Goal: Task Accomplishment & Management: Manage account settings

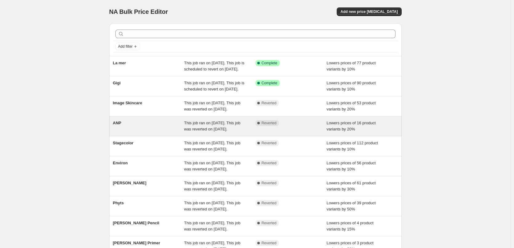
scroll to position [131, 0]
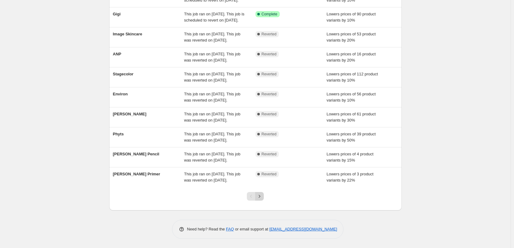
click at [263, 199] on icon "Next" at bounding box center [259, 196] width 6 height 6
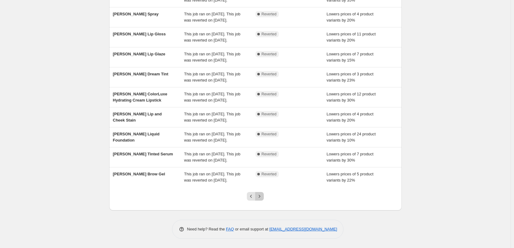
click at [263, 199] on icon "Next" at bounding box center [259, 196] width 6 height 6
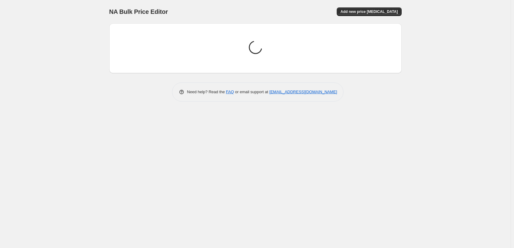
scroll to position [0, 0]
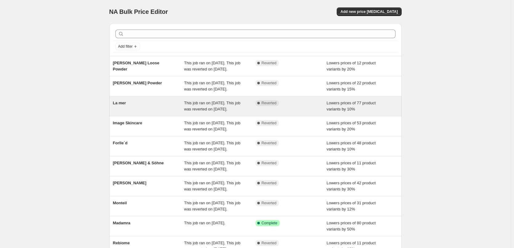
click at [115, 112] on div "La mer" at bounding box center [148, 106] width 71 height 12
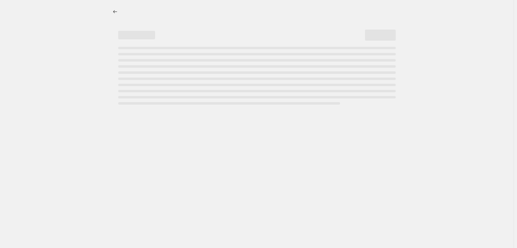
select select "percentage"
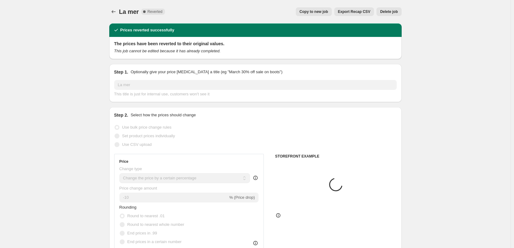
select select "vendor"
click at [388, 14] on span "Delete job" at bounding box center [389, 11] width 18 height 5
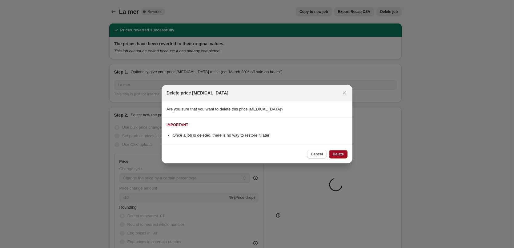
click at [340, 154] on span "Delete" at bounding box center [338, 154] width 11 height 5
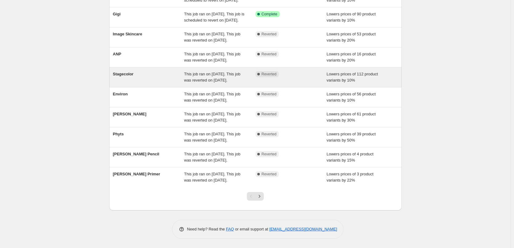
scroll to position [131, 0]
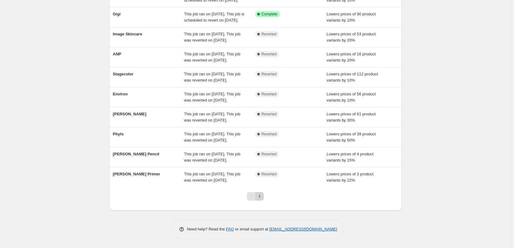
click at [262, 196] on icon "Next" at bounding box center [259, 196] width 6 height 6
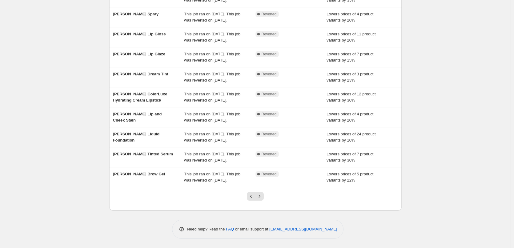
click at [262, 196] on icon "Next" at bounding box center [259, 196] width 6 height 6
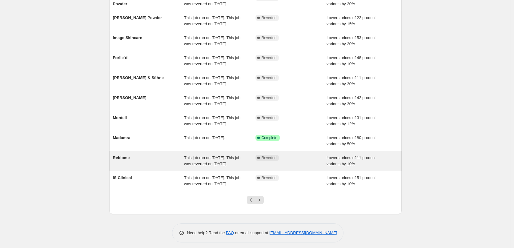
scroll to position [112, 0]
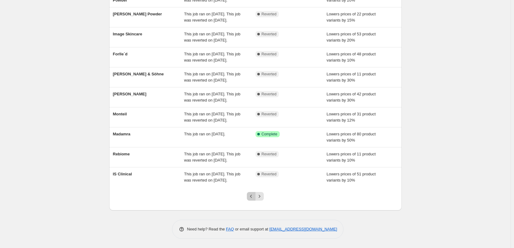
click at [251, 195] on icon "Previous" at bounding box center [251, 196] width 6 height 6
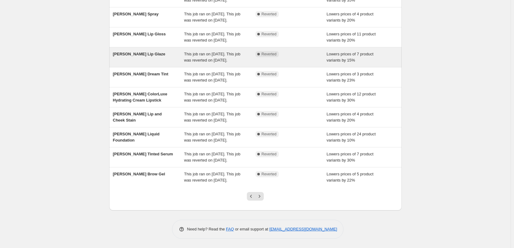
scroll to position [131, 0]
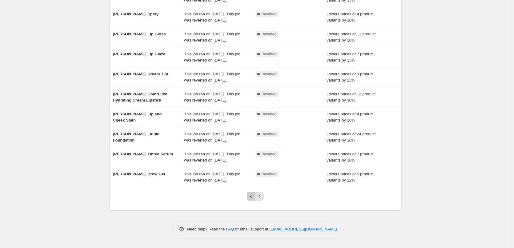
click at [254, 196] on icon "Previous" at bounding box center [251, 196] width 6 height 6
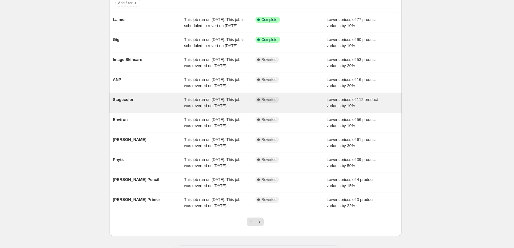
scroll to position [123, 0]
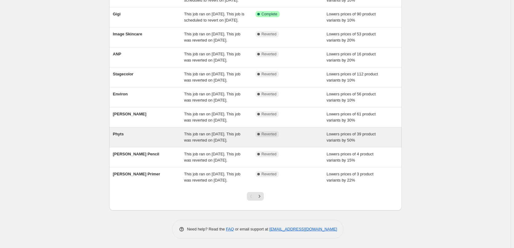
click at [121, 131] on div "Phyts" at bounding box center [148, 137] width 71 height 12
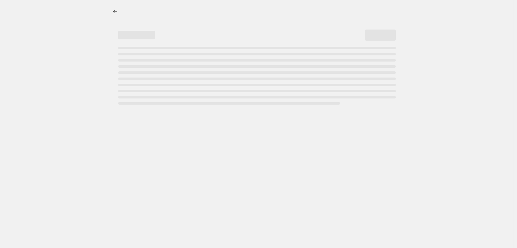
select select "percentage"
select select "vendor"
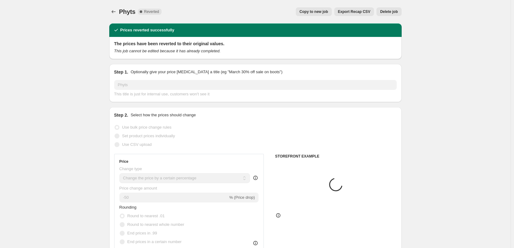
click at [318, 12] on span "Copy to new job" at bounding box center [314, 11] width 29 height 5
select select "percentage"
select select "vendor"
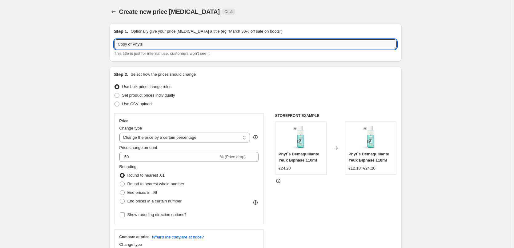
drag, startPoint x: 134, startPoint y: 45, endPoint x: 55, endPoint y: 38, distance: 79.4
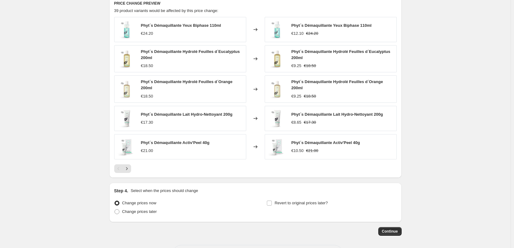
scroll to position [441, 0]
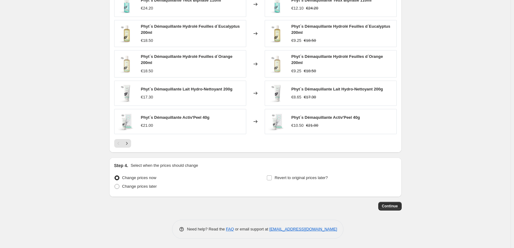
type input "Phyts"
click at [318, 185] on div "Revert to original prices later?" at bounding box center [332, 183] width 130 height 18
click at [317, 181] on label "Revert to original prices later?" at bounding box center [297, 178] width 61 height 9
click at [272, 180] on input "Revert to original prices later?" at bounding box center [269, 177] width 5 height 5
checkbox input "true"
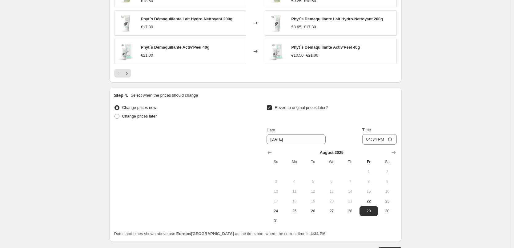
scroll to position [556, 0]
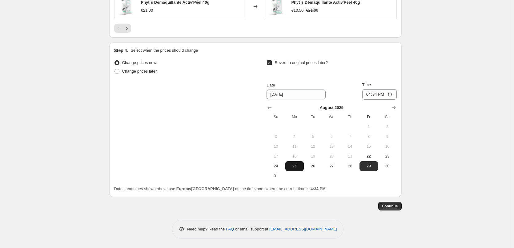
click at [297, 166] on span "25" at bounding box center [295, 166] width 14 height 5
type input "[DATE]"
click at [370, 92] on input "16:34" at bounding box center [379, 94] width 34 height 10
type input "03:00"
click at [395, 206] on span "Continue" at bounding box center [390, 206] width 16 height 5
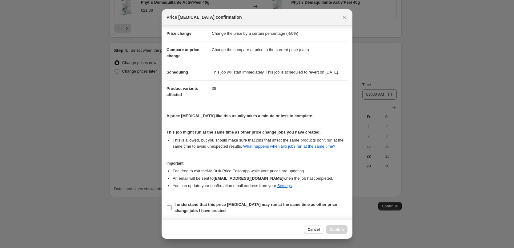
scroll to position [17, 0]
click at [220, 207] on b "I understand that this price [MEDICAL_DATA] may run at the same time as other p…" at bounding box center [256, 207] width 163 height 11
click at [172, 207] on input "I understand that this price [MEDICAL_DATA] may run at the same time as other p…" at bounding box center [169, 207] width 5 height 5
checkbox input "true"
click at [340, 232] on button "Confirm" at bounding box center [337, 229] width 22 height 9
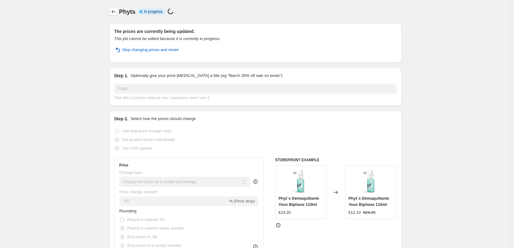
click at [114, 9] on button "Price change jobs" at bounding box center [113, 11] width 9 height 9
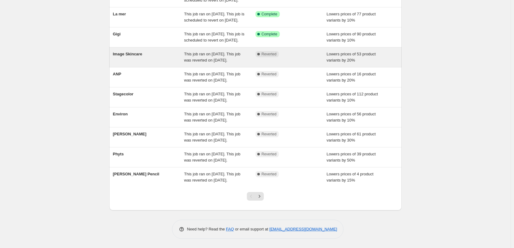
scroll to position [131, 0]
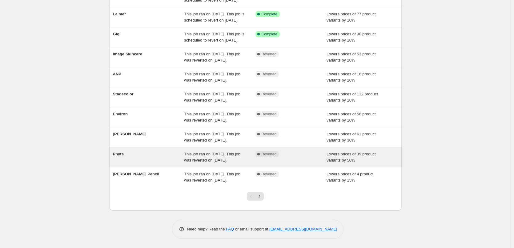
click at [126, 147] on div "Phyts This job ran on [DATE]. This job was reverted on [DATE]. Complete Reverte…" at bounding box center [255, 157] width 292 height 20
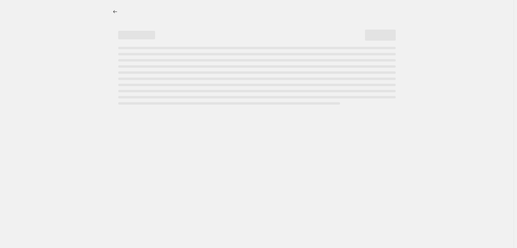
select select "percentage"
select select "vendor"
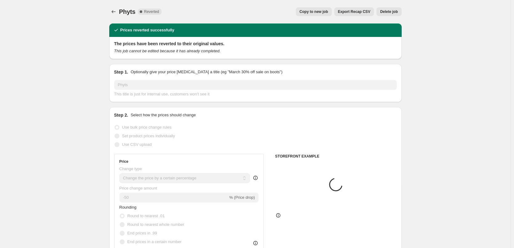
click at [393, 10] on span "Delete job" at bounding box center [389, 11] width 18 height 5
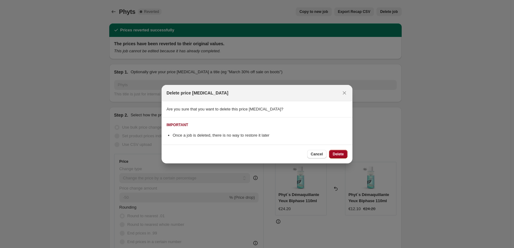
click at [340, 155] on span "Delete" at bounding box center [338, 154] width 11 height 5
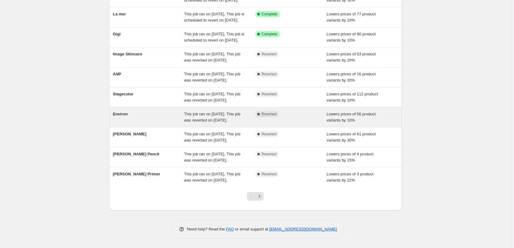
click at [127, 112] on span "Environ" at bounding box center [120, 114] width 15 height 5
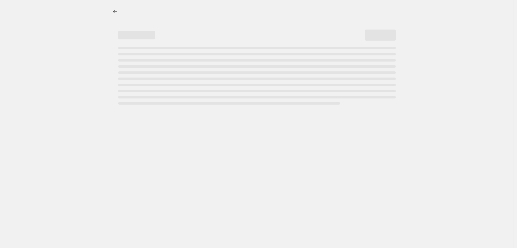
select select "percentage"
select select "vendor"
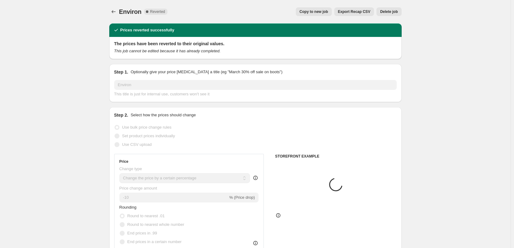
click at [344, 8] on button "Export Recap CSV" at bounding box center [354, 11] width 40 height 9
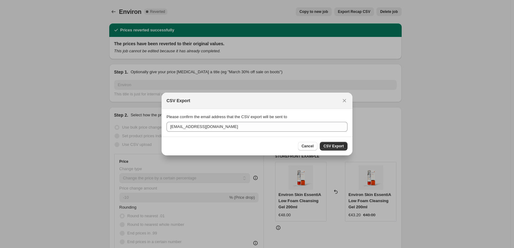
click at [323, 11] on div at bounding box center [257, 124] width 514 height 248
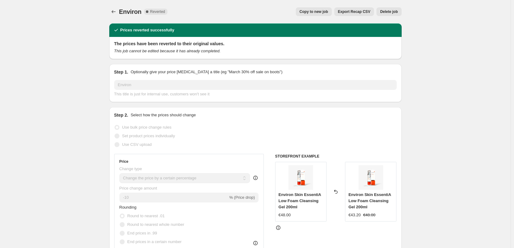
click at [316, 12] on span "Copy to new job" at bounding box center [314, 11] width 29 height 5
select select "percentage"
select select "vendor"
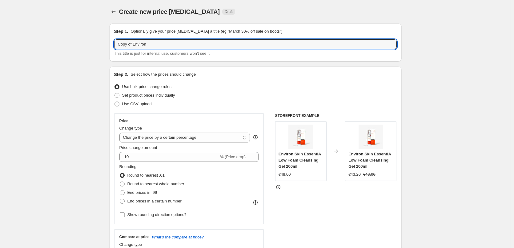
drag, startPoint x: 134, startPoint y: 46, endPoint x: 101, endPoint y: 49, distance: 33.7
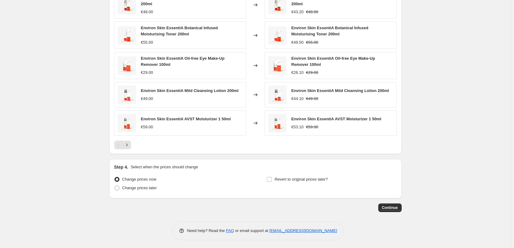
type input "Environ"
drag, startPoint x: 272, startPoint y: 163, endPoint x: 286, endPoint y: 176, distance: 19.2
click at [271, 164] on div "Step 4. Select when the prices should change" at bounding box center [255, 167] width 283 height 6
drag, startPoint x: 286, startPoint y: 176, endPoint x: 284, endPoint y: 174, distance: 3.3
click at [284, 175] on label "Revert to original prices later?" at bounding box center [297, 179] width 61 height 9
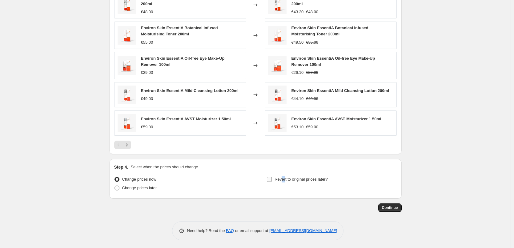
click at [284, 175] on label "Revert to original prices later?" at bounding box center [297, 179] width 61 height 9
click at [272, 177] on input "Revert to original prices later?" at bounding box center [269, 179] width 5 height 5
checkbox input "true"
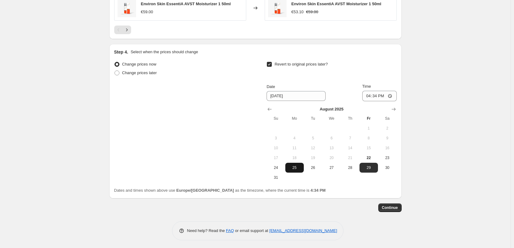
click at [296, 167] on span "25" at bounding box center [295, 167] width 14 height 5
type input "[DATE]"
click at [368, 97] on input "16:34" at bounding box center [379, 96] width 34 height 10
type input "03:00"
click at [391, 206] on span "Continue" at bounding box center [390, 207] width 16 height 5
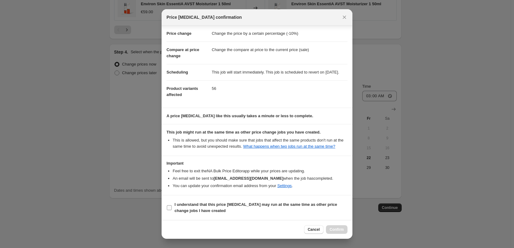
click at [205, 202] on span "I understand that this price [MEDICAL_DATA] may run at the same time as other p…" at bounding box center [261, 208] width 173 height 12
click at [172, 205] on input "I understand that this price [MEDICAL_DATA] may run at the same time as other p…" at bounding box center [169, 207] width 5 height 5
checkbox input "true"
click at [344, 232] on button "Confirm" at bounding box center [337, 229] width 22 height 9
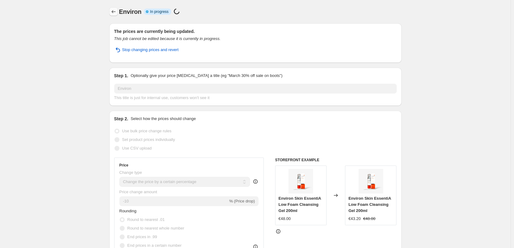
click at [116, 13] on icon "Price change jobs" at bounding box center [114, 12] width 6 height 6
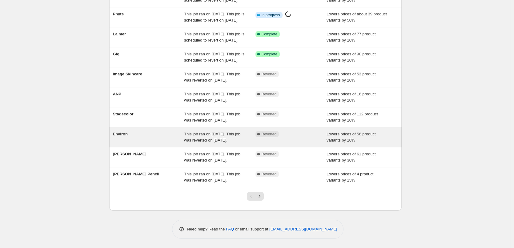
click at [126, 131] on div "Environ" at bounding box center [148, 137] width 71 height 12
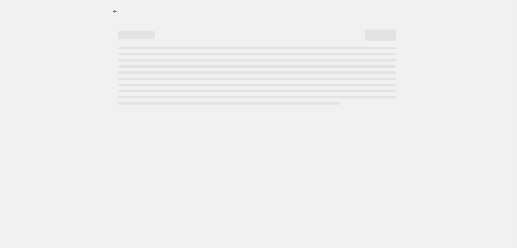
select select "percentage"
select select "vendor"
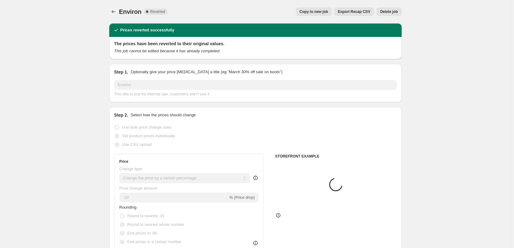
click at [391, 15] on button "Delete job" at bounding box center [389, 11] width 25 height 9
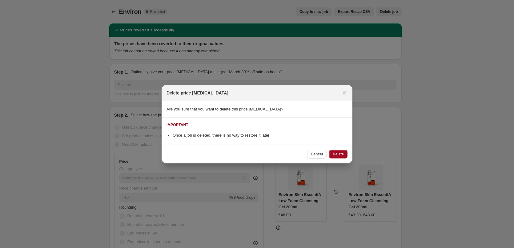
click at [336, 154] on span "Delete" at bounding box center [338, 154] width 11 height 5
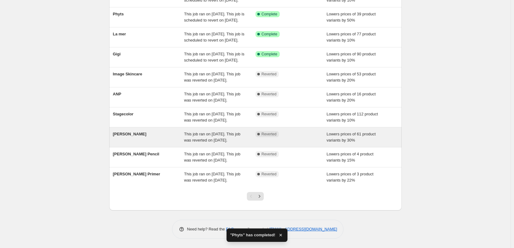
click at [131, 131] on div "[PERSON_NAME]" at bounding box center [148, 137] width 71 height 12
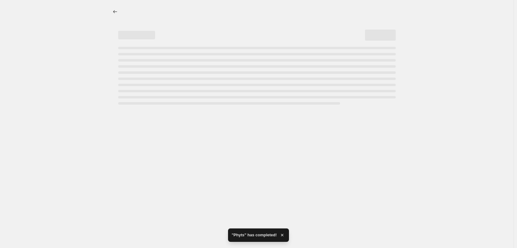
select select "percentage"
select select "vendor"
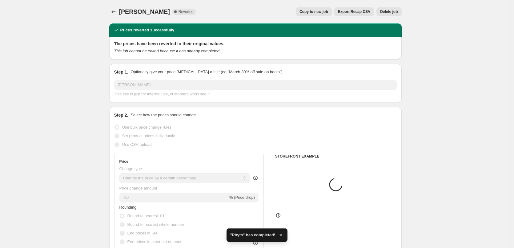
click at [328, 13] on span "Copy to new job" at bounding box center [314, 11] width 29 height 5
select select "percentage"
select select "vendor"
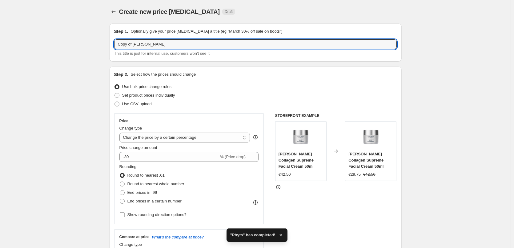
drag, startPoint x: 134, startPoint y: 43, endPoint x: 86, endPoint y: 45, distance: 48.3
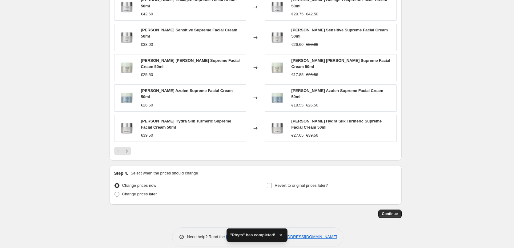
type input "[PERSON_NAME]"
drag, startPoint x: 313, startPoint y: 185, endPoint x: 312, endPoint y: 180, distance: 4.6
click at [312, 182] on div "Revert to original prices later?" at bounding box center [332, 190] width 130 height 18
click at [312, 183] on span "Revert to original prices later?" at bounding box center [301, 185] width 53 height 5
click at [272, 183] on input "Revert to original prices later?" at bounding box center [269, 185] width 5 height 5
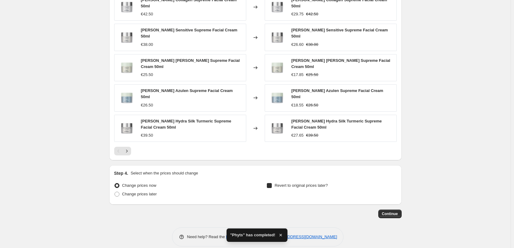
checkbox input "true"
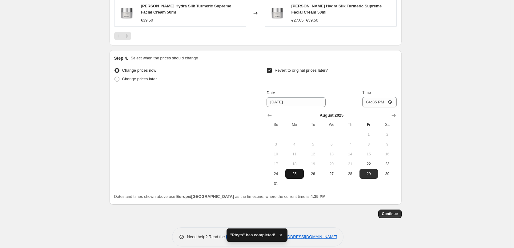
click at [299, 171] on span "25" at bounding box center [295, 173] width 14 height 5
type input "[DATE]"
click at [369, 97] on input "16:35" at bounding box center [379, 102] width 34 height 10
type input "03:00"
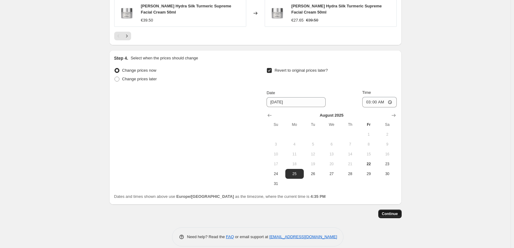
click at [393, 210] on button "Continue" at bounding box center [389, 214] width 23 height 9
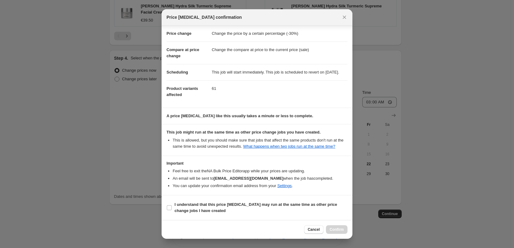
click at [215, 199] on section "I understand that this price [MEDICAL_DATA] may run at the same time as other p…" at bounding box center [257, 207] width 191 height 25
click at [236, 209] on span "I understand that this price [MEDICAL_DATA] may run at the same time as other p…" at bounding box center [261, 208] width 173 height 12
click at [172, 209] on input "I understand that this price [MEDICAL_DATA] may run at the same time as other p…" at bounding box center [169, 207] width 5 height 5
checkbox input "true"
click at [329, 228] on button "Confirm" at bounding box center [337, 229] width 22 height 9
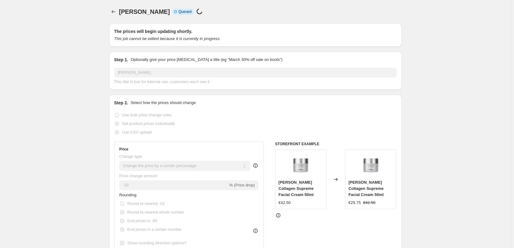
click at [116, 16] on div "[PERSON_NAME]. This page is ready [PERSON_NAME] Info Incomplete Queued Price [M…" at bounding box center [255, 11] width 292 height 23
click at [116, 15] on button "Price change jobs" at bounding box center [113, 11] width 9 height 9
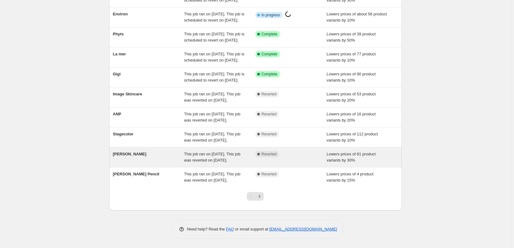
click at [130, 152] on span "[PERSON_NAME]" at bounding box center [130, 154] width 34 height 5
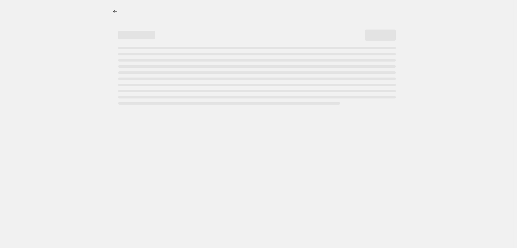
select select "percentage"
select select "vendor"
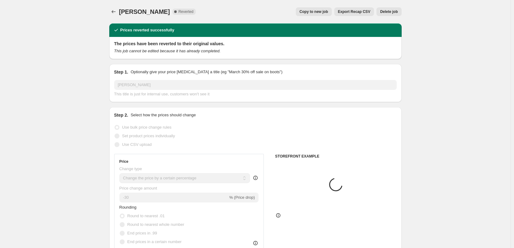
click at [394, 9] on button "Delete job" at bounding box center [389, 11] width 25 height 9
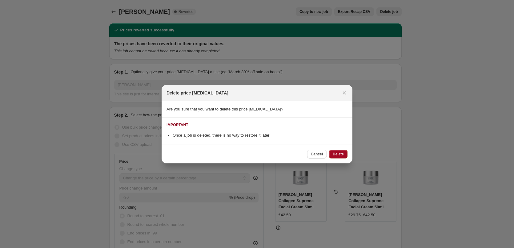
click at [337, 152] on span "Delete" at bounding box center [338, 154] width 11 height 5
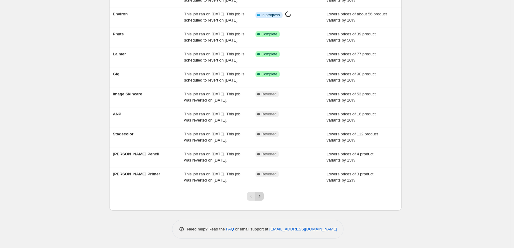
click at [263, 194] on icon "Next" at bounding box center [259, 196] width 6 height 6
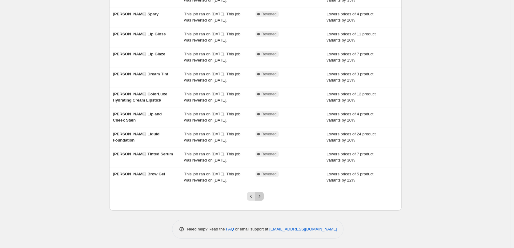
click at [261, 192] on button "Next" at bounding box center [259, 196] width 9 height 9
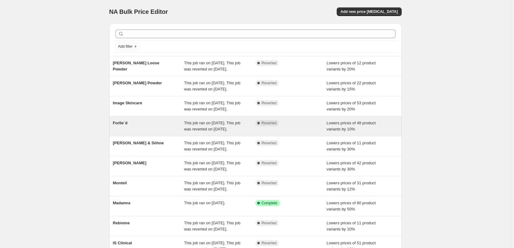
click at [127, 132] on div "Forlle´d" at bounding box center [148, 126] width 71 height 12
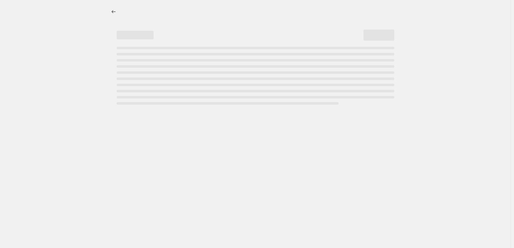
select select "percentage"
select select "remove"
select select "vendor"
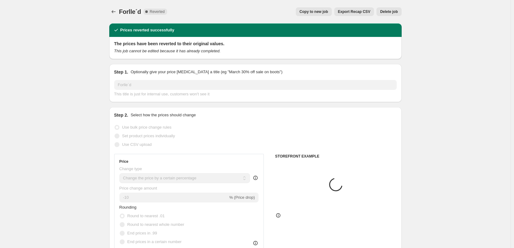
click at [332, 8] on button "Copy to new job" at bounding box center [314, 11] width 36 height 9
select select "percentage"
select select "remove"
select select "vendor"
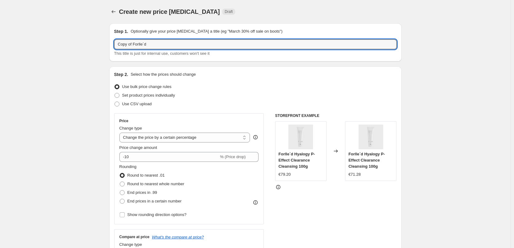
drag, startPoint x: 135, startPoint y: 44, endPoint x: 46, endPoint y: 47, distance: 88.7
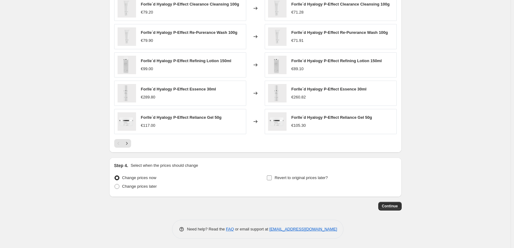
type input "Forlle´d"
click at [294, 174] on label "Revert to original prices later?" at bounding box center [297, 178] width 61 height 9
click at [295, 171] on div "Step 4. Select when the prices should change Change prices now Change prices la…" at bounding box center [255, 178] width 283 height 30
click at [295, 177] on span "Revert to original prices later?" at bounding box center [301, 177] width 53 height 5
click at [272, 177] on input "Revert to original prices later?" at bounding box center [269, 177] width 5 height 5
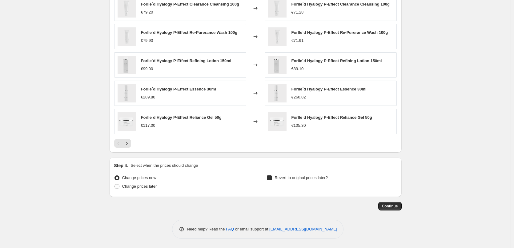
checkbox input "true"
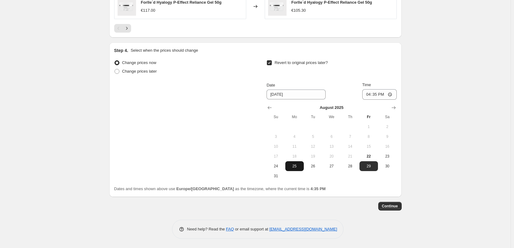
click at [297, 169] on button "25" at bounding box center [294, 166] width 18 height 10
type input "[DATE]"
click at [365, 95] on input "16:35" at bounding box center [379, 94] width 34 height 10
type input "03:00"
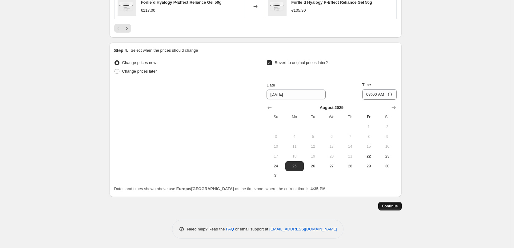
click at [391, 203] on button "Continue" at bounding box center [389, 206] width 23 height 9
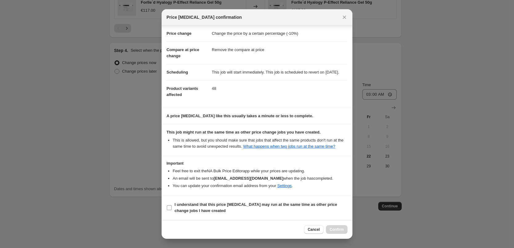
click at [212, 205] on b "I understand that this price [MEDICAL_DATA] may run at the same time as other p…" at bounding box center [256, 207] width 163 height 11
click at [172, 205] on input "I understand that this price [MEDICAL_DATA] may run at the same time as other p…" at bounding box center [169, 207] width 5 height 5
checkbox input "true"
click at [334, 228] on span "Confirm" at bounding box center [337, 229] width 14 height 5
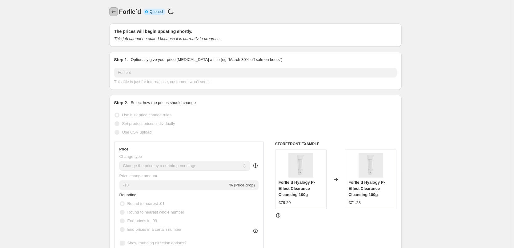
click at [116, 13] on icon "Price change jobs" at bounding box center [114, 12] width 6 height 6
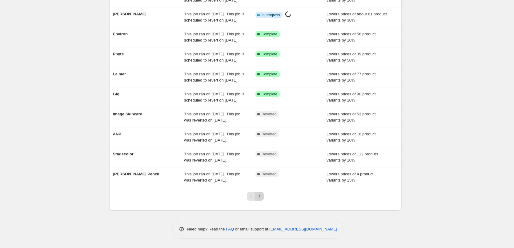
click at [264, 199] on button "Next" at bounding box center [259, 196] width 9 height 9
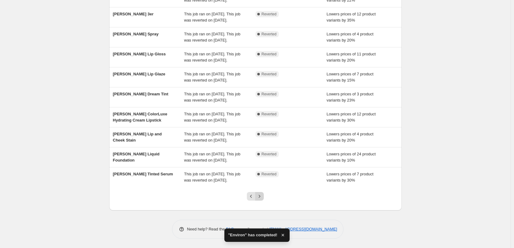
click at [261, 196] on icon "Next" at bounding box center [259, 196] width 6 height 6
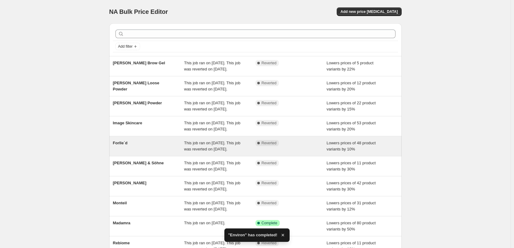
click at [130, 152] on div "Forlle´d" at bounding box center [148, 146] width 71 height 12
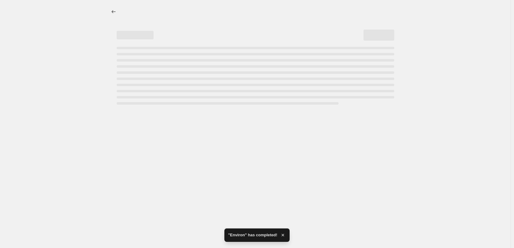
select select "percentage"
select select "remove"
select select "vendor"
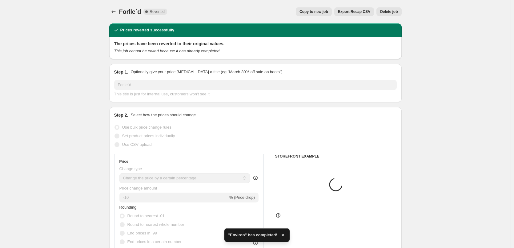
click at [394, 16] on div "Forlle´d. This page is ready Forlle´d Complete Reverted Copy to new job Export …" at bounding box center [255, 11] width 292 height 23
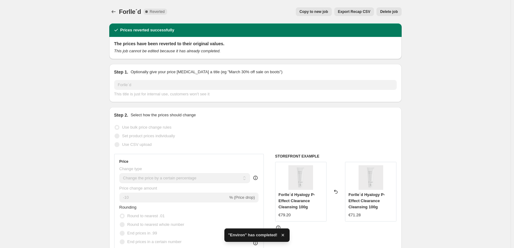
click at [394, 11] on span "Delete job" at bounding box center [389, 11] width 18 height 5
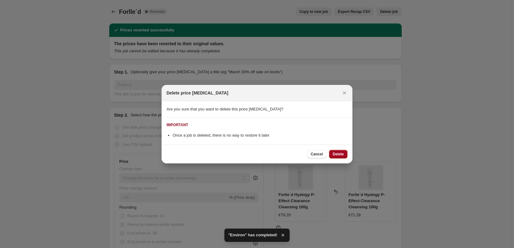
click at [340, 157] on button "Delete" at bounding box center [338, 154] width 18 height 9
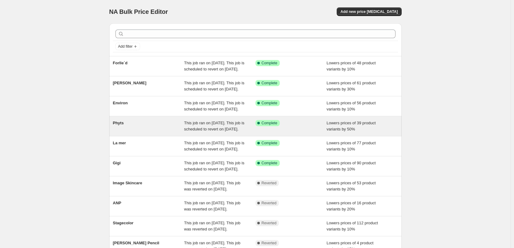
scroll to position [123, 0]
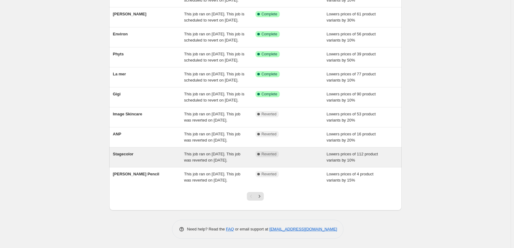
click at [140, 147] on div "Stagecolor This job ran on [DATE]. This job was reverted on [DATE]. Complete Re…" at bounding box center [255, 157] width 292 height 20
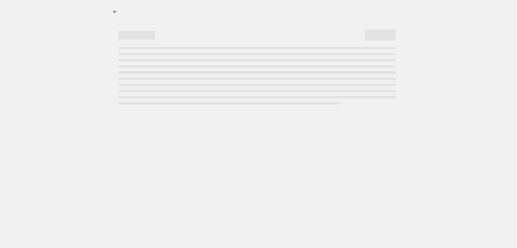
select select "percentage"
select select "vendor"
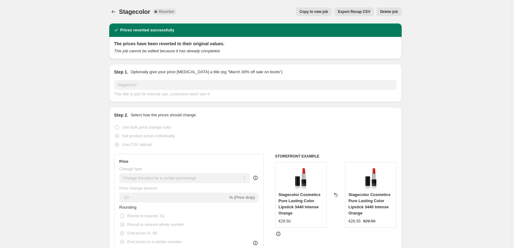
click at [317, 16] on div "Stagecolor. This page is ready Stagecolor Complete Reverted Copy to new job Exp…" at bounding box center [255, 11] width 292 height 23
click at [317, 14] on span "Copy to new job" at bounding box center [314, 11] width 29 height 5
select select "percentage"
select select "vendor"
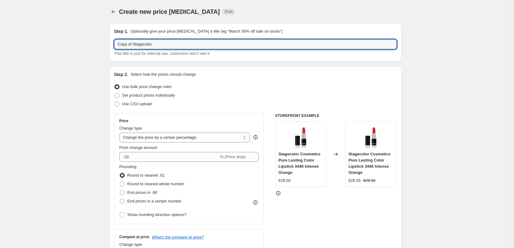
drag, startPoint x: 130, startPoint y: 46, endPoint x: 103, endPoint y: 51, distance: 27.5
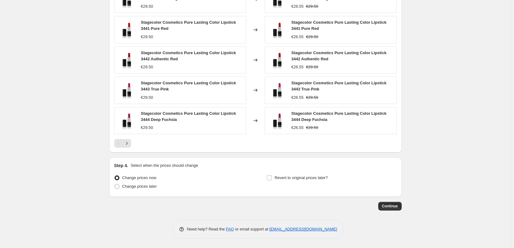
type input "Stagecolor"
click at [301, 173] on div "Step 4. Select when the prices should change Change prices now Change prices la…" at bounding box center [255, 178] width 283 height 30
click at [301, 178] on span "Revert to original prices later?" at bounding box center [301, 177] width 53 height 5
click at [272, 178] on input "Revert to original prices later?" at bounding box center [269, 177] width 5 height 5
checkbox input "true"
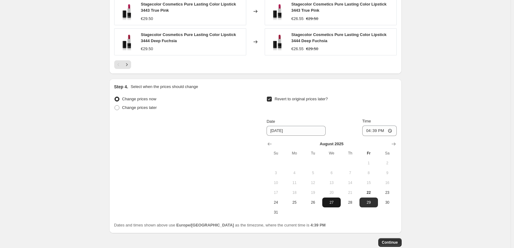
scroll to position [562, 0]
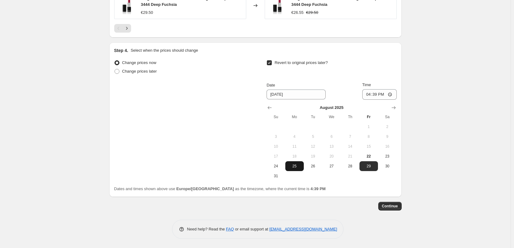
click at [301, 168] on span "25" at bounding box center [295, 166] width 14 height 5
type input "[DATE]"
click at [370, 101] on div "[DATE] Su Mo Tu We Th Fr Sa 1 2 3 4 5 6 7 8 9 10 11 12 13 14 15 16 17 18 19 20 …" at bounding box center [329, 140] width 135 height 81
click at [370, 97] on input "16:39" at bounding box center [379, 94] width 34 height 10
type input "03:00"
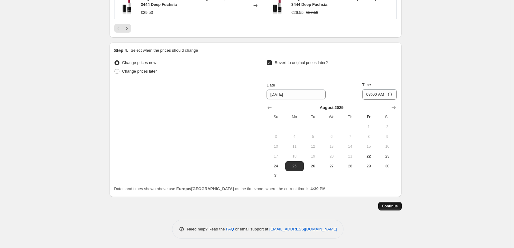
click at [394, 205] on span "Continue" at bounding box center [390, 206] width 16 height 5
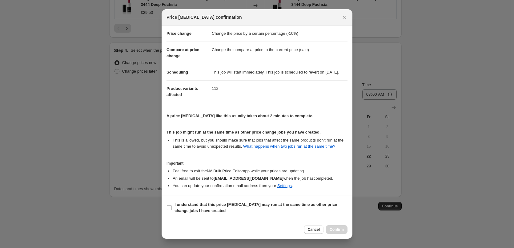
scroll to position [17, 0]
click at [205, 207] on b "I understand that this price [MEDICAL_DATA] may run at the same time as other p…" at bounding box center [256, 207] width 163 height 11
click at [172, 207] on input "I understand that this price [MEDICAL_DATA] may run at the same time as other p…" at bounding box center [169, 207] width 5 height 5
checkbox input "true"
click at [345, 228] on button "Confirm" at bounding box center [337, 229] width 22 height 9
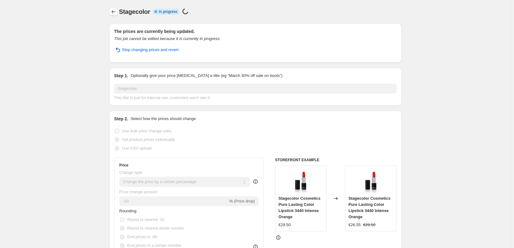
click at [112, 11] on icon "Price change jobs" at bounding box center [114, 12] width 6 height 6
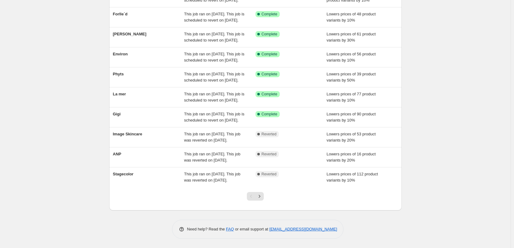
scroll to position [131, 0]
click at [266, 195] on div at bounding box center [255, 198] width 25 height 23
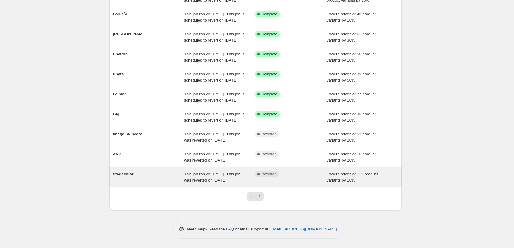
click at [139, 171] on div "Stagecolor" at bounding box center [148, 177] width 71 height 12
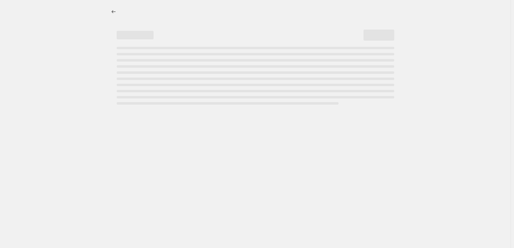
select select "percentage"
select select "vendor"
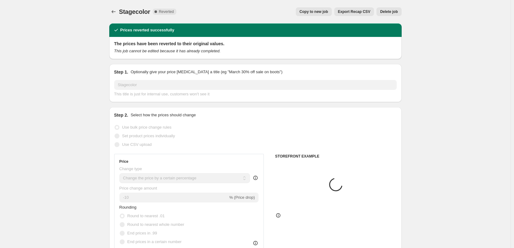
click at [390, 15] on button "Delete job" at bounding box center [389, 11] width 25 height 9
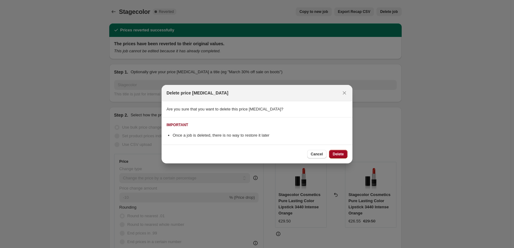
click at [331, 156] on button "Delete" at bounding box center [338, 154] width 18 height 9
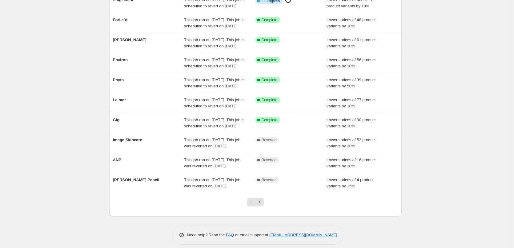
scroll to position [131, 0]
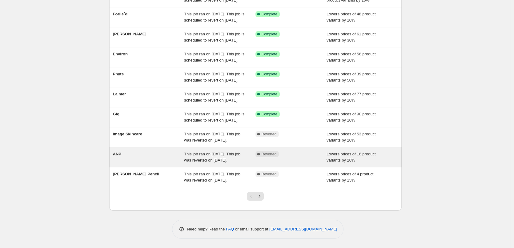
click at [126, 147] on div "ANP This job ran on [DATE]. This job was reverted on [DATE]. Complete Reverted …" at bounding box center [255, 157] width 292 height 20
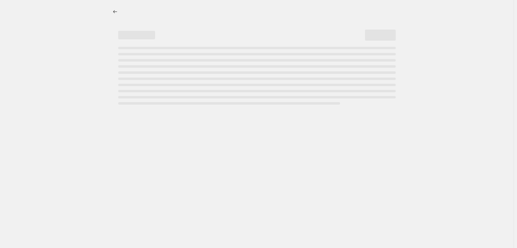
select select "percentage"
select select "vendor"
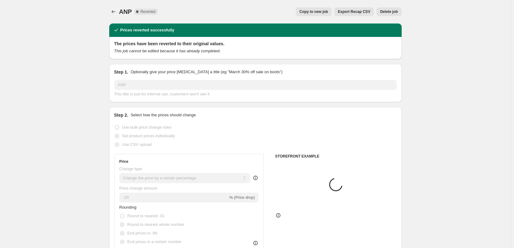
click at [336, 15] on div "Copy to new job Export Recap CSV Delete job" at bounding box center [282, 11] width 239 height 9
click at [328, 14] on span "Copy to new job" at bounding box center [314, 11] width 29 height 5
select select "percentage"
select select "vendor"
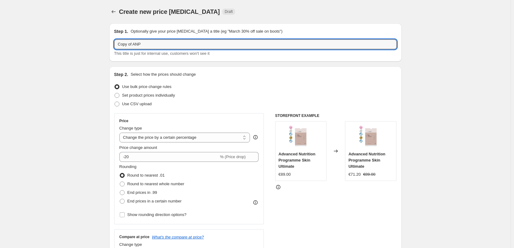
drag, startPoint x: 134, startPoint y: 45, endPoint x: 68, endPoint y: 55, distance: 66.7
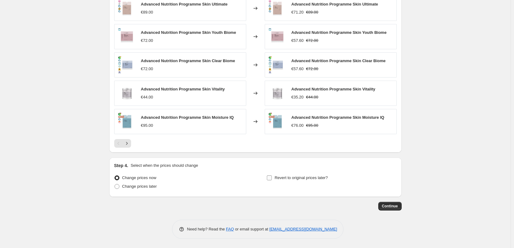
type input "ANP"
click at [312, 182] on div "Revert to original prices later?" at bounding box center [332, 183] width 130 height 18
click at [312, 181] on label "Revert to original prices later?" at bounding box center [297, 178] width 61 height 9
click at [272, 180] on input "Revert to original prices later?" at bounding box center [269, 177] width 5 height 5
checkbox input "true"
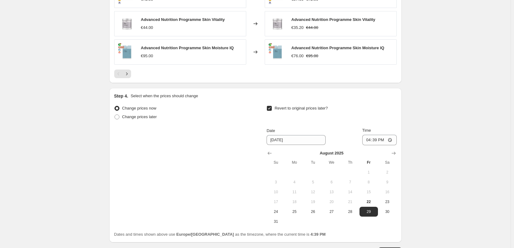
scroll to position [552, 0]
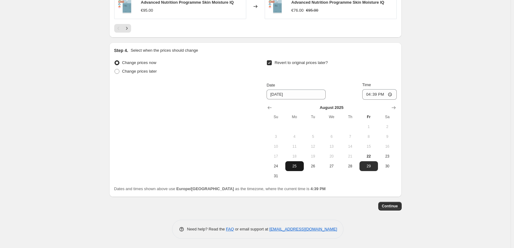
click at [301, 166] on span "25" at bounding box center [295, 166] width 14 height 5
type input "[DATE]"
click at [373, 95] on input "16:39" at bounding box center [379, 94] width 34 height 10
click at [372, 95] on input "16:03" at bounding box center [379, 94] width 34 height 10
type input "03:00"
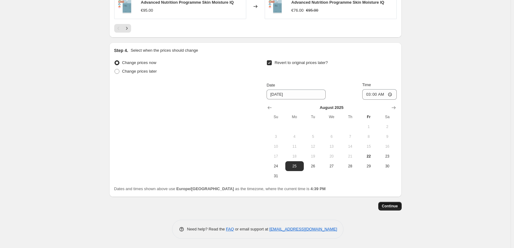
click at [393, 202] on button "Continue" at bounding box center [389, 206] width 23 height 9
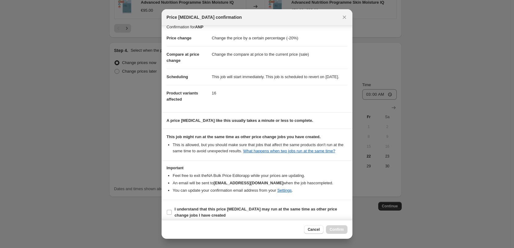
scroll to position [17, 0]
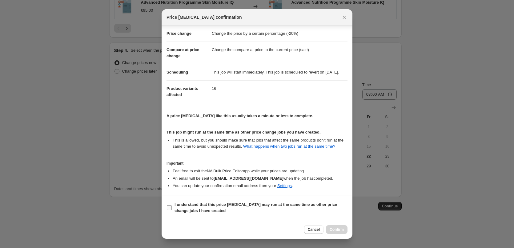
click at [208, 205] on b "I understand that this price [MEDICAL_DATA] may run at the same time as other p…" at bounding box center [256, 207] width 163 height 11
click at [172, 205] on input "I understand that this price [MEDICAL_DATA] may run at the same time as other p…" at bounding box center [169, 207] width 5 height 5
checkbox input "true"
click at [337, 228] on span "Confirm" at bounding box center [337, 229] width 14 height 5
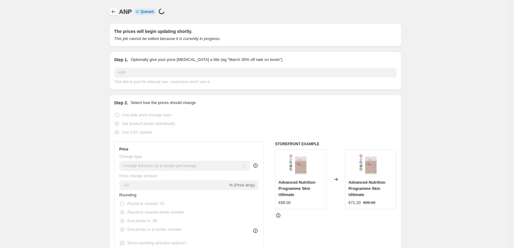
click at [116, 10] on icon "Price change jobs" at bounding box center [114, 12] width 6 height 6
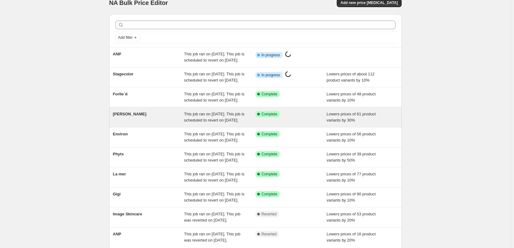
scroll to position [131, 0]
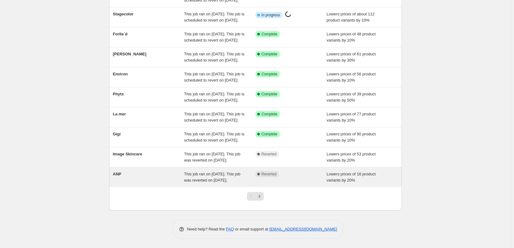
click at [143, 173] on div "ANP" at bounding box center [148, 177] width 71 height 12
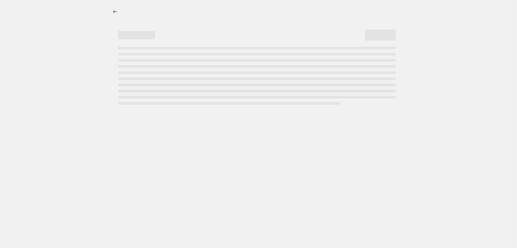
select select "percentage"
select select "vendor"
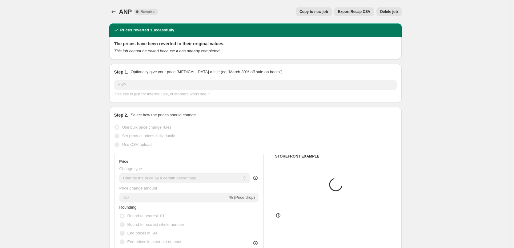
click at [392, 11] on span "Delete job" at bounding box center [389, 11] width 18 height 5
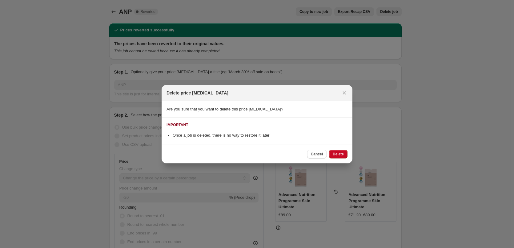
click at [340, 149] on div "Cancel Delete" at bounding box center [257, 154] width 191 height 19
click at [342, 154] on span "Delete" at bounding box center [338, 154] width 11 height 5
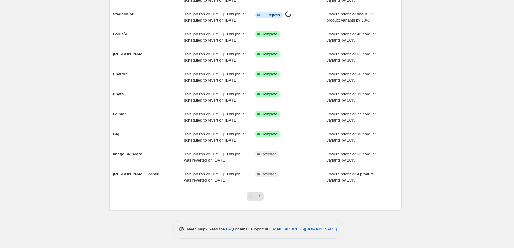
scroll to position [131, 0]
click at [264, 194] on button "Next" at bounding box center [259, 196] width 9 height 9
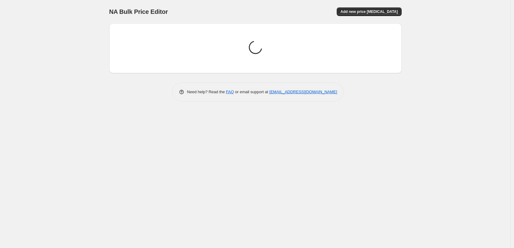
scroll to position [0, 0]
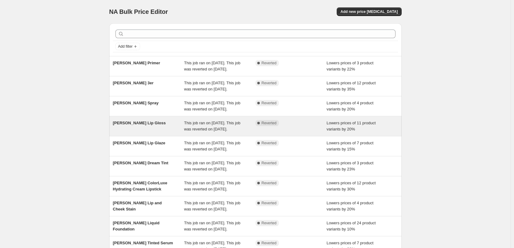
click at [149, 125] on span "[PERSON_NAME] Lip Gloss" at bounding box center [139, 123] width 53 height 5
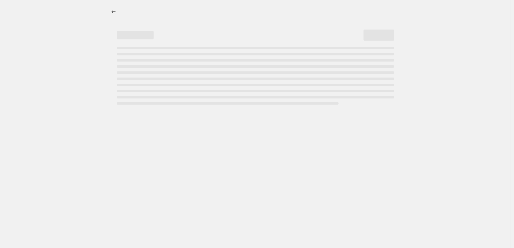
select select "percentage"
select select "tag"
select select "vendor"
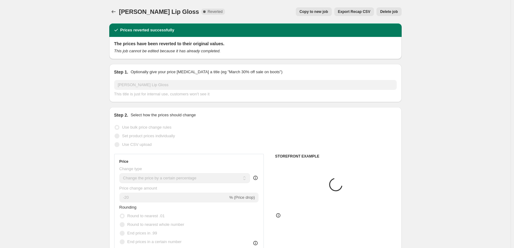
click at [329, 21] on div "[PERSON_NAME] Lip Gloss. This page is ready [PERSON_NAME] Lip Gloss Complete Re…" at bounding box center [255, 11] width 292 height 23
click at [329, 18] on div "[PERSON_NAME] Lip Gloss. This page is ready [PERSON_NAME] Lip Gloss Complete Re…" at bounding box center [255, 11] width 292 height 23
click at [328, 16] on button "Copy to new job" at bounding box center [314, 11] width 36 height 9
select select "percentage"
select select "tag"
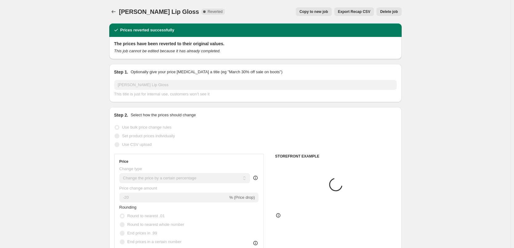
select select "vendor"
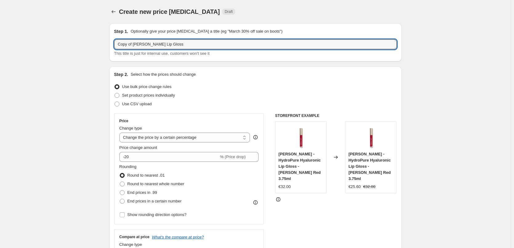
drag, startPoint x: 134, startPoint y: 45, endPoint x: 92, endPoint y: 50, distance: 42.5
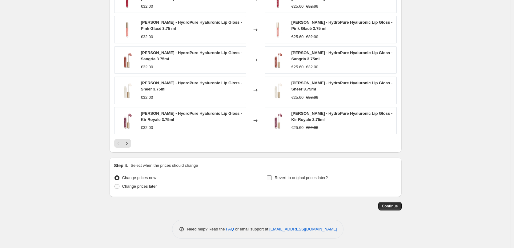
type input "[PERSON_NAME] Lip Gloss"
click at [298, 181] on label "Revert to original prices later?" at bounding box center [297, 178] width 61 height 9
click at [272, 180] on input "Revert to original prices later?" at bounding box center [269, 177] width 5 height 5
checkbox input "true"
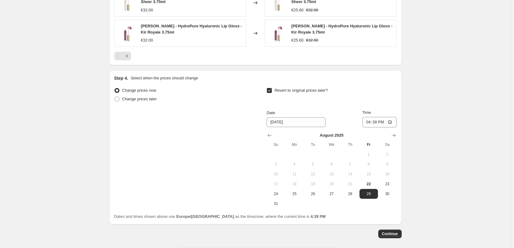
scroll to position [575, 0]
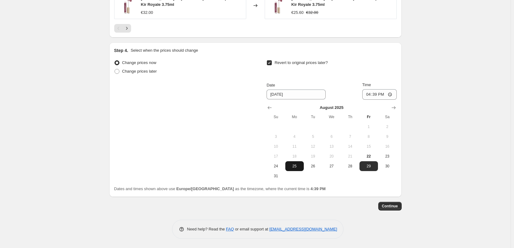
click at [293, 167] on span "25" at bounding box center [295, 166] width 14 height 5
type input "[DATE]"
click at [369, 93] on input "16:39" at bounding box center [379, 94] width 34 height 10
type input "03:00"
click at [389, 204] on span "Continue" at bounding box center [390, 206] width 16 height 5
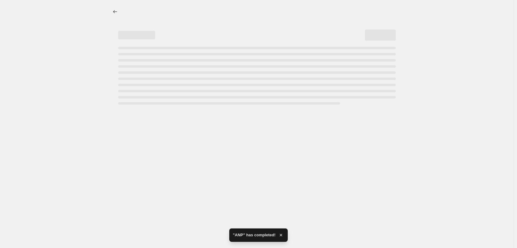
select select "percentage"
select select "tag"
select select "vendor"
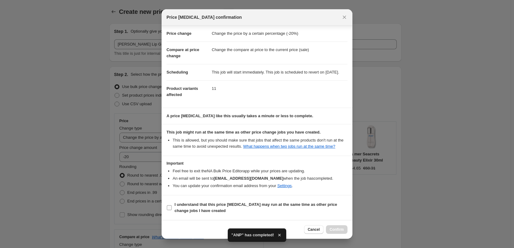
click at [222, 211] on span "I understand that this price [MEDICAL_DATA] may run at the same time as other p…" at bounding box center [261, 208] width 173 height 12
click at [172, 210] on input "I understand that this price [MEDICAL_DATA] may run at the same time as other p…" at bounding box center [169, 207] width 5 height 5
checkbox input "true"
drag, startPoint x: 332, startPoint y: 232, endPoint x: 337, endPoint y: 233, distance: 5.3
click at [337, 233] on button "Confirm" at bounding box center [337, 229] width 22 height 9
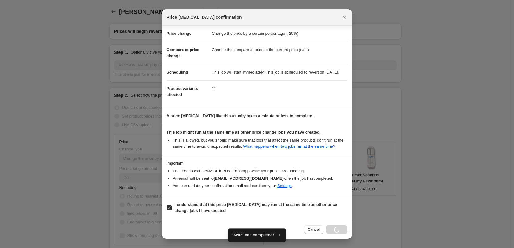
click at [337, 232] on div "Cancel Loading Confirm" at bounding box center [325, 229] width 43 height 9
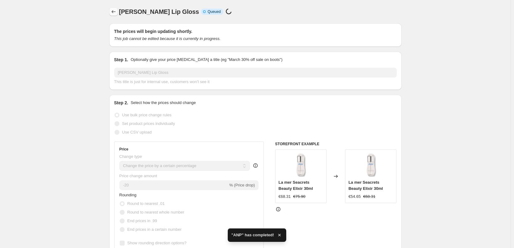
click at [114, 12] on icon "Price change jobs" at bounding box center [114, 12] width 6 height 6
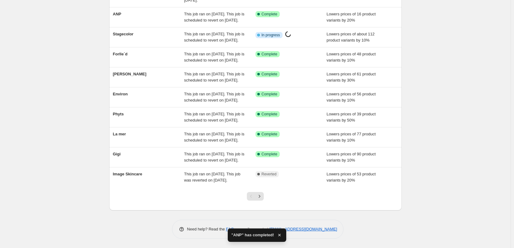
click at [261, 202] on div at bounding box center [255, 198] width 25 height 23
click at [263, 196] on icon "Next" at bounding box center [259, 196] width 6 height 6
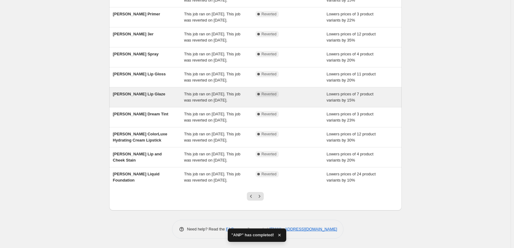
click at [149, 91] on div "[PERSON_NAME] Lip Glaze" at bounding box center [148, 97] width 71 height 12
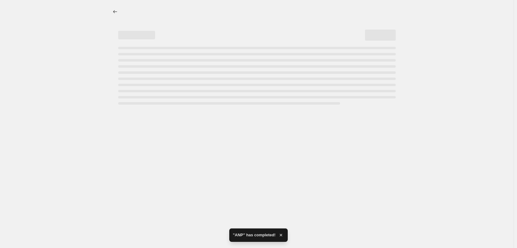
select select "percentage"
select select "tag"
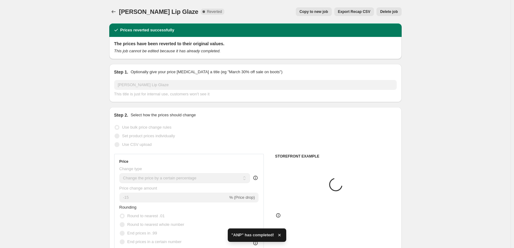
click at [328, 12] on span "Copy to new job" at bounding box center [314, 11] width 29 height 5
select select "percentage"
select select "tag"
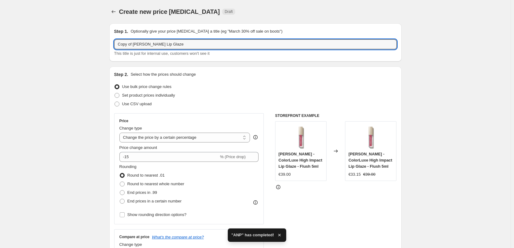
drag, startPoint x: 134, startPoint y: 44, endPoint x: 97, endPoint y: 45, distance: 36.3
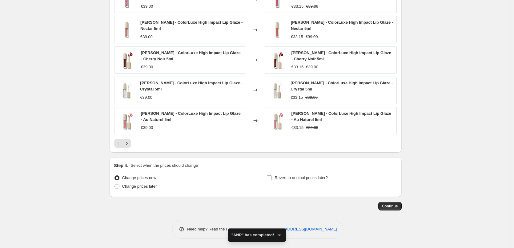
type input "[PERSON_NAME] Lip Glaze"
click at [284, 172] on div "Step 4. Select when the prices should change Change prices now Change prices la…" at bounding box center [255, 178] width 283 height 30
click at [285, 174] on label "Revert to original prices later?" at bounding box center [297, 178] width 61 height 9
click at [272, 175] on input "Revert to original prices later?" at bounding box center [269, 177] width 5 height 5
checkbox input "true"
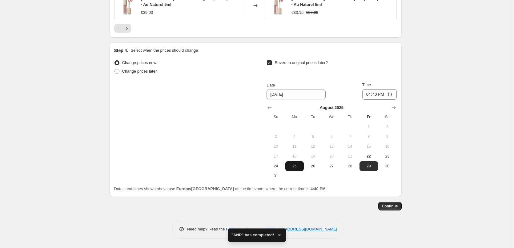
click at [302, 162] on button "25" at bounding box center [294, 166] width 18 height 10
type input "[DATE]"
click at [365, 97] on input "16:40" at bounding box center [379, 94] width 34 height 10
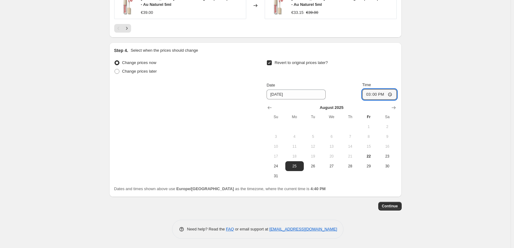
type input "03:00"
click at [395, 202] on button "Continue" at bounding box center [389, 206] width 23 height 9
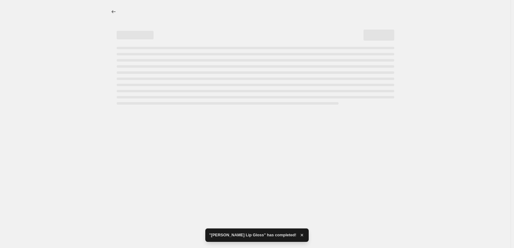
select select "percentage"
select select "tag"
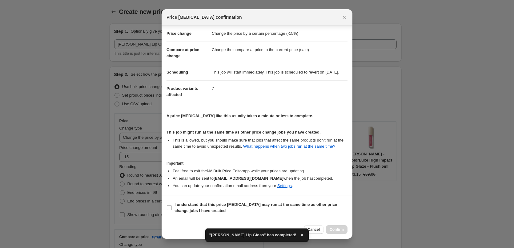
click at [211, 196] on section "I understand that this price [MEDICAL_DATA] may run at the same time as other p…" at bounding box center [257, 207] width 191 height 25
click at [221, 206] on b "I understand that this price [MEDICAL_DATA] may run at the same time as other p…" at bounding box center [256, 207] width 163 height 11
click at [172, 206] on input "I understand that this price [MEDICAL_DATA] may run at the same time as other p…" at bounding box center [169, 207] width 5 height 5
checkbox input "true"
click at [332, 229] on span "Confirm" at bounding box center [337, 229] width 14 height 5
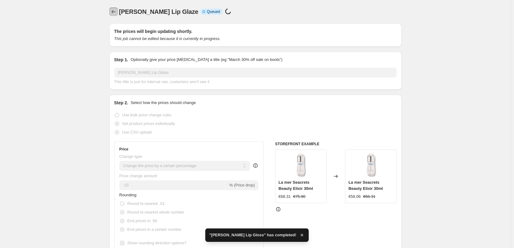
click at [112, 13] on icon "Price change jobs" at bounding box center [114, 12] width 6 height 6
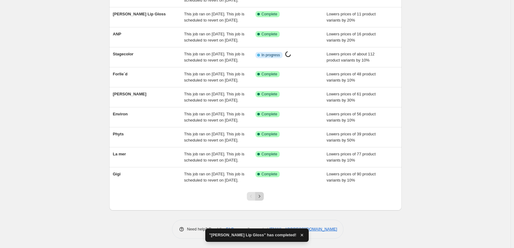
click at [258, 192] on button "Next" at bounding box center [259, 196] width 9 height 9
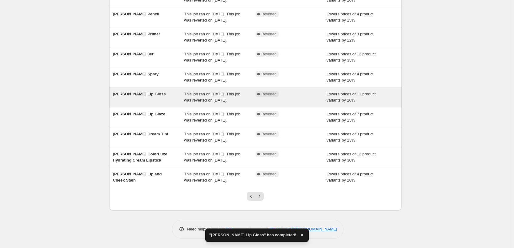
click at [145, 92] on span "[PERSON_NAME] Lip Gloss" at bounding box center [139, 94] width 53 height 5
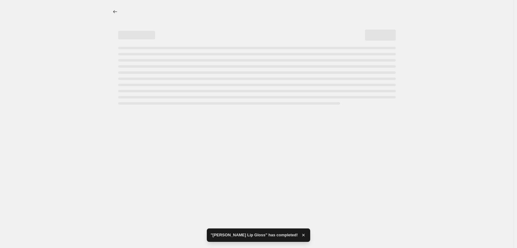
select select "percentage"
select select "tag"
select select "vendor"
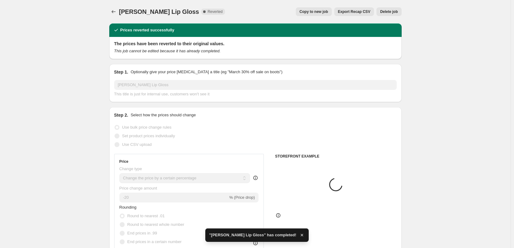
click at [401, 16] on div "[PERSON_NAME] Lip Gloss. This page is ready [PERSON_NAME] Lip Gloss Complete Re…" at bounding box center [255, 11] width 292 height 23
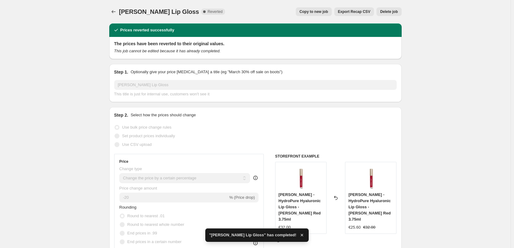
click at [399, 15] on button "Delete job" at bounding box center [389, 11] width 25 height 9
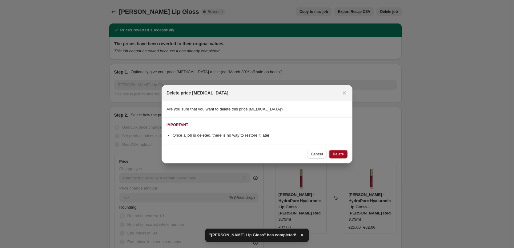
click at [340, 151] on button "Delete" at bounding box center [338, 154] width 18 height 9
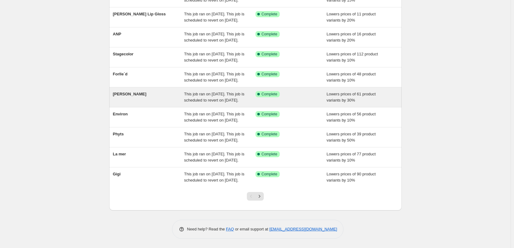
scroll to position [131, 0]
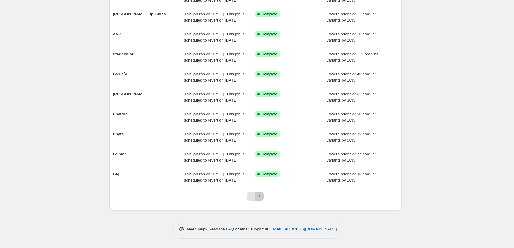
click at [263, 200] on button "Next" at bounding box center [259, 196] width 9 height 9
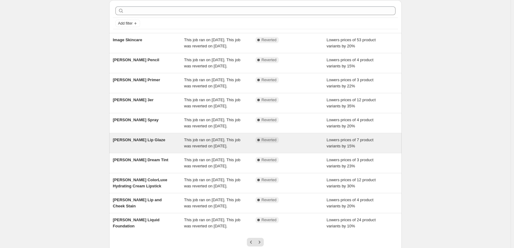
scroll to position [92, 0]
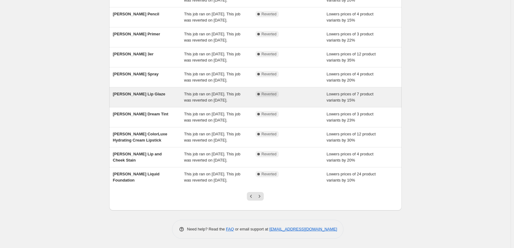
click at [151, 103] on div "[PERSON_NAME] Lip Glaze" at bounding box center [148, 97] width 71 height 12
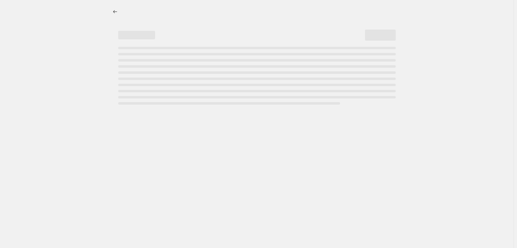
select select "percentage"
select select "tag"
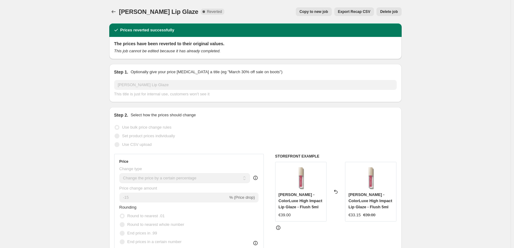
click at [400, 13] on button "Delete job" at bounding box center [389, 11] width 25 height 9
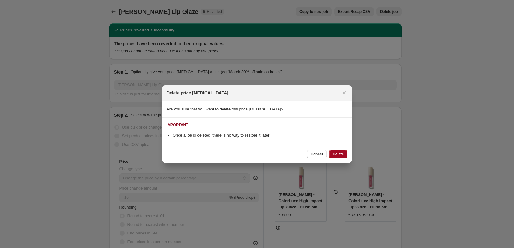
click at [341, 151] on button "Delete" at bounding box center [338, 154] width 18 height 9
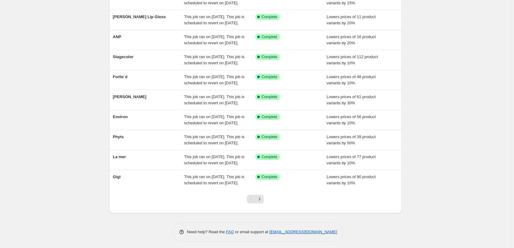
scroll to position [131, 0]
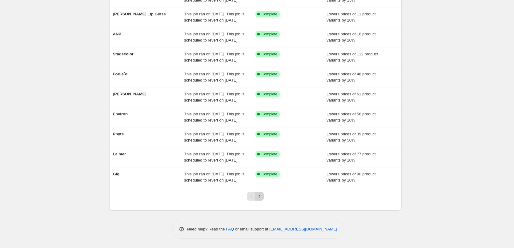
click at [264, 198] on button "Next" at bounding box center [259, 196] width 9 height 9
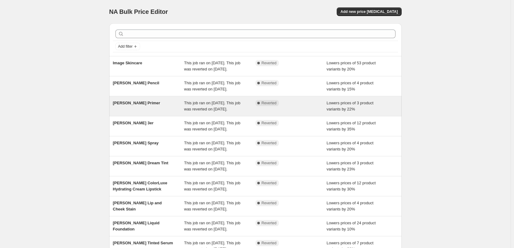
scroll to position [123, 0]
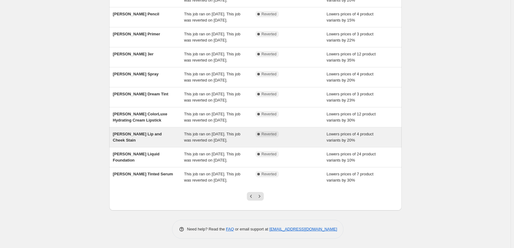
click at [151, 131] on div "[PERSON_NAME] Lip and Cheek Stain" at bounding box center [148, 137] width 71 height 12
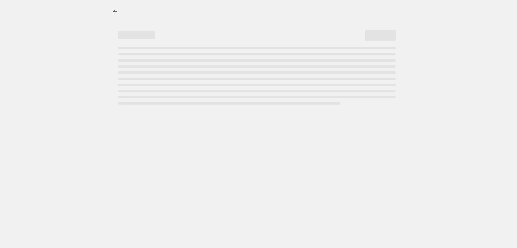
select select "percentage"
select select "tag"
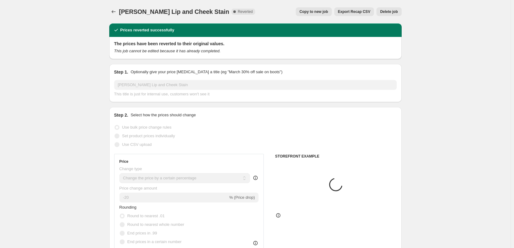
click at [325, 12] on span "Copy to new job" at bounding box center [314, 11] width 29 height 5
select select "percentage"
select select "tag"
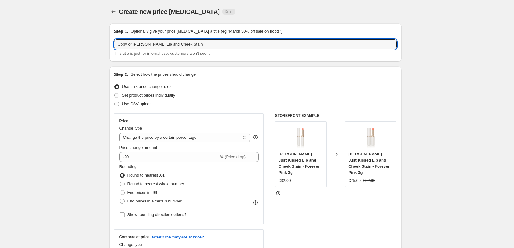
drag, startPoint x: 135, startPoint y: 45, endPoint x: 74, endPoint y: 44, distance: 60.7
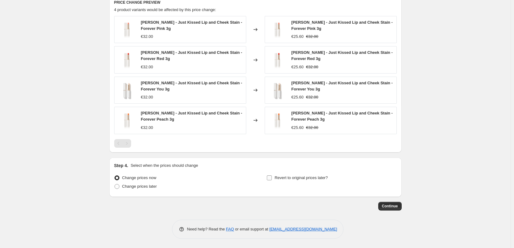
type input "[PERSON_NAME] Lip and Cheek Stain"
click at [285, 176] on span "Revert to original prices later?" at bounding box center [301, 177] width 53 height 5
click at [272, 176] on input "Revert to original prices later?" at bounding box center [269, 177] width 5 height 5
checkbox input "true"
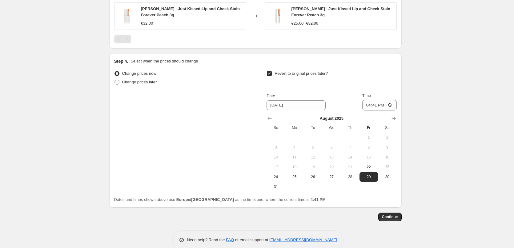
scroll to position [532, 0]
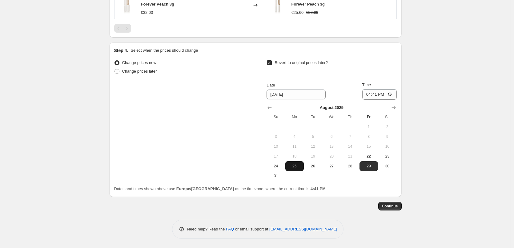
click at [288, 166] on button "25" at bounding box center [294, 166] width 18 height 10
type input "[DATE]"
click at [367, 96] on input "16:41" at bounding box center [379, 94] width 34 height 10
type input "03:00"
click at [387, 204] on span "Continue" at bounding box center [390, 206] width 16 height 5
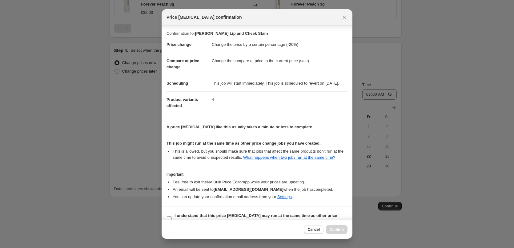
scroll to position [17, 0]
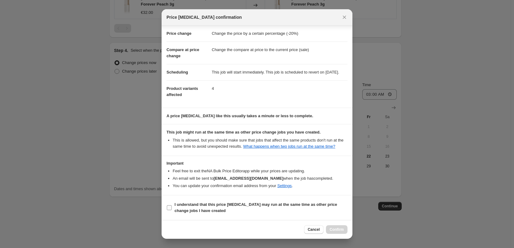
click at [198, 207] on span "I understand that this price [MEDICAL_DATA] may run at the same time as other p…" at bounding box center [261, 208] width 173 height 12
click at [172, 207] on input "I understand that this price [MEDICAL_DATA] may run at the same time as other p…" at bounding box center [169, 207] width 5 height 5
checkbox input "true"
click at [344, 228] on button "Confirm" at bounding box center [337, 229] width 22 height 9
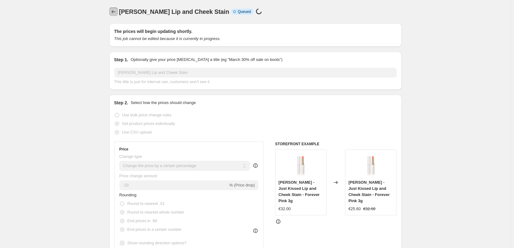
click at [116, 13] on icon "Price change jobs" at bounding box center [114, 12] width 6 height 6
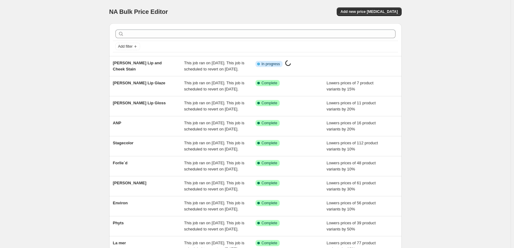
scroll to position [131, 0]
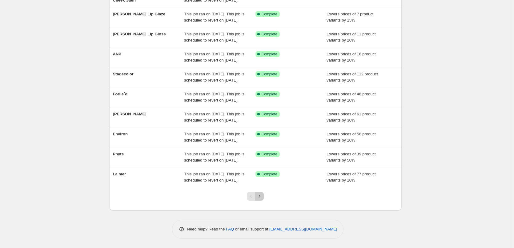
click at [263, 197] on icon "Next" at bounding box center [259, 196] width 6 height 6
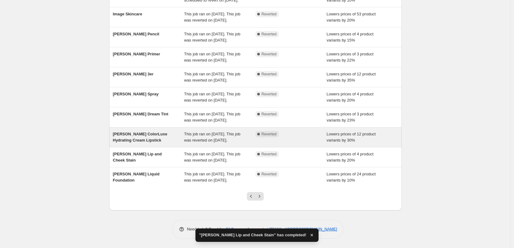
click at [151, 132] on span "[PERSON_NAME] ColorLuxe Hydrating Cream Lipstick" at bounding box center [140, 137] width 54 height 11
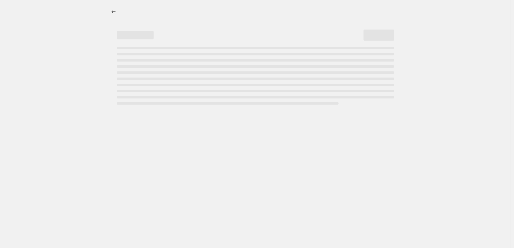
select select "percentage"
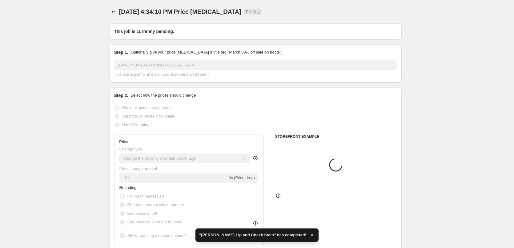
type input "[PERSON_NAME] ColorLuxe Hydrating Cream Lipstick"
radio input "false"
radio input "true"
checkbox input "true"
select select "tag"
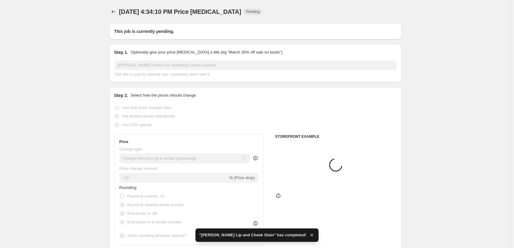
select select "vendor"
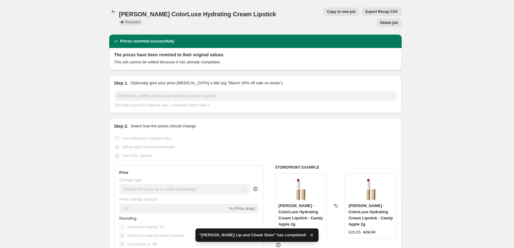
click at [327, 11] on span "Copy to new job" at bounding box center [341, 11] width 29 height 5
select select "percentage"
select select "tag"
select select "vendor"
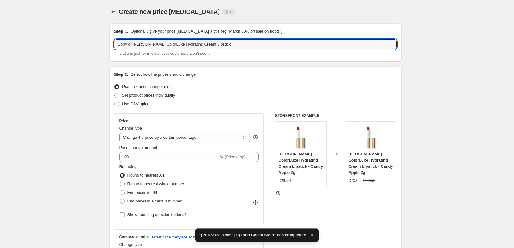
drag, startPoint x: 135, startPoint y: 45, endPoint x: 76, endPoint y: 46, distance: 58.8
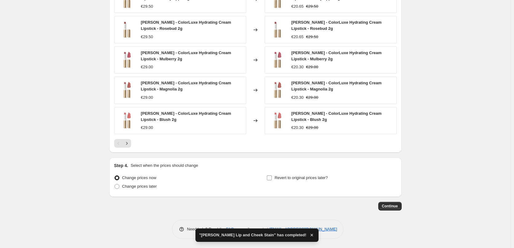
type input "[PERSON_NAME] ColorLuxe Hydrating Cream Lipstick"
click at [308, 179] on span "Revert to original prices later?" at bounding box center [301, 177] width 53 height 5
click at [272, 179] on input "Revert to original prices later?" at bounding box center [269, 177] width 5 height 5
checkbox input "true"
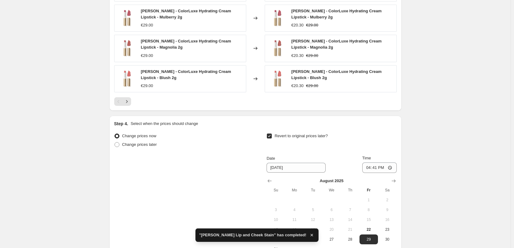
scroll to position [575, 0]
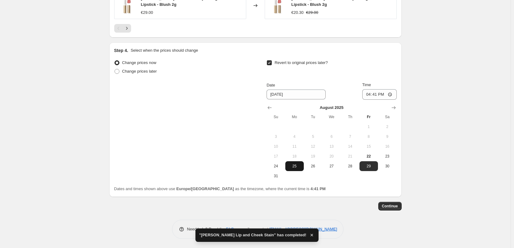
click at [298, 167] on span "25" at bounding box center [295, 166] width 14 height 5
type input "[DATE]"
click at [373, 95] on input "16:41" at bounding box center [379, 94] width 34 height 10
click at [372, 95] on input "16:41" at bounding box center [379, 94] width 34 height 10
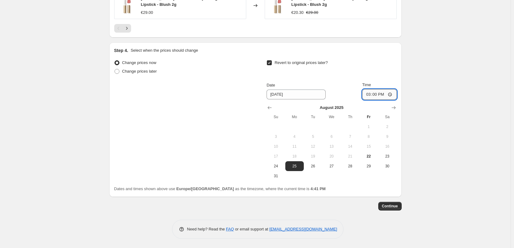
type input "03:00"
click at [389, 209] on button "Continue" at bounding box center [389, 206] width 23 height 9
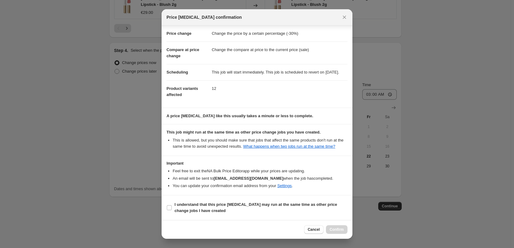
scroll to position [17, 0]
click at [197, 206] on b "I understand that this price [MEDICAL_DATA] may run at the same time as other p…" at bounding box center [256, 207] width 163 height 11
click at [172, 206] on input "I understand that this price [MEDICAL_DATA] may run at the same time as other p…" at bounding box center [169, 207] width 5 height 5
checkbox input "true"
click at [335, 228] on span "Confirm" at bounding box center [337, 229] width 14 height 5
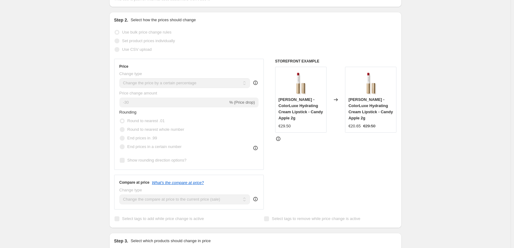
scroll to position [24, 0]
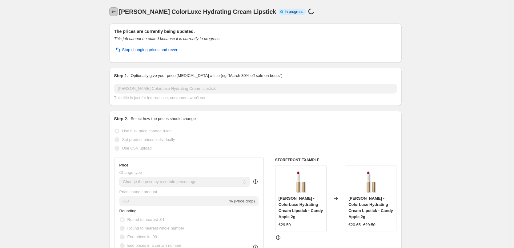
click at [115, 11] on icon "Price change jobs" at bounding box center [114, 12] width 6 height 6
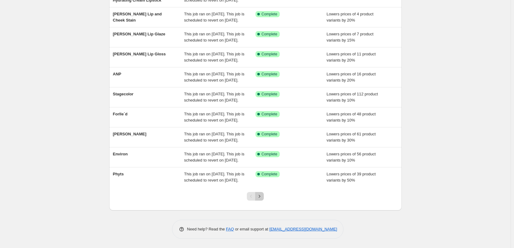
click at [262, 195] on icon "Next" at bounding box center [259, 196] width 6 height 6
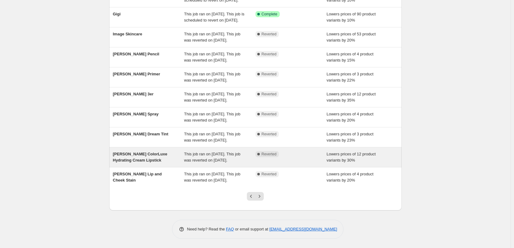
click at [138, 152] on div "[PERSON_NAME] ColorLuxe Hydrating Cream Lipstick" at bounding box center [148, 157] width 71 height 12
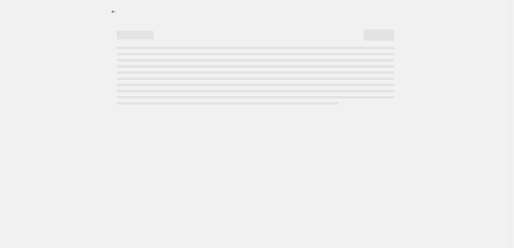
select select "percentage"
select select "tag"
select select "vendor"
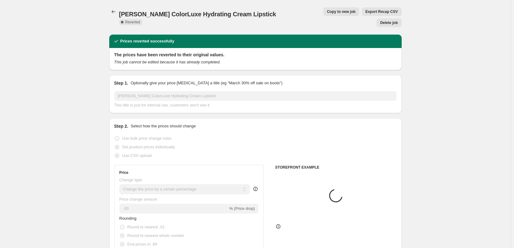
click at [391, 20] on span "Delete job" at bounding box center [389, 22] width 18 height 5
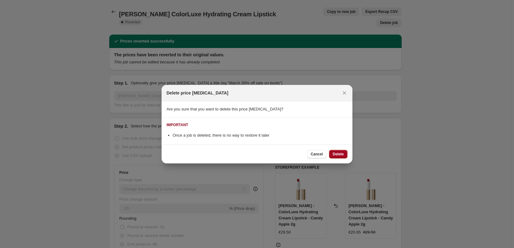
click at [333, 153] on span "Delete" at bounding box center [338, 154] width 11 height 5
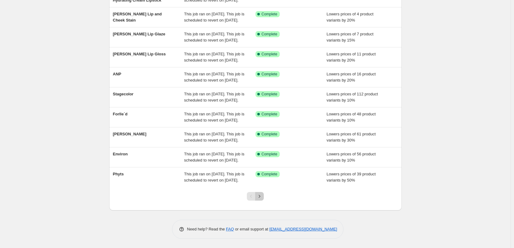
click at [260, 196] on icon "Next" at bounding box center [259, 196] width 6 height 6
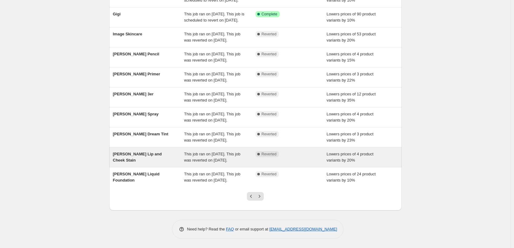
click at [156, 151] on div "[PERSON_NAME] Lip and Cheek Stain" at bounding box center [148, 157] width 71 height 12
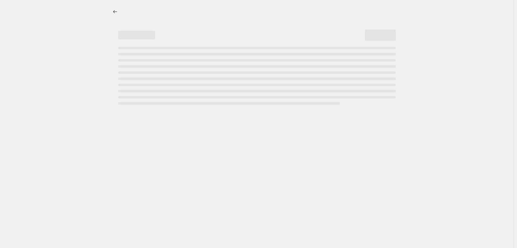
select select "percentage"
select select "tag"
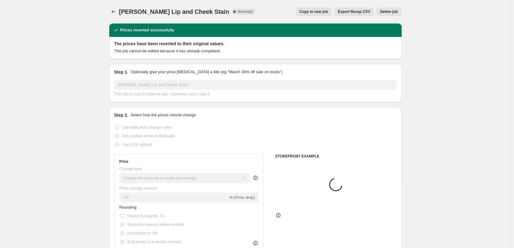
click at [393, 14] on button "Delete job" at bounding box center [389, 11] width 25 height 9
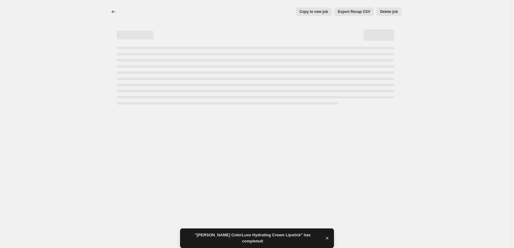
select select "percentage"
select select "tag"
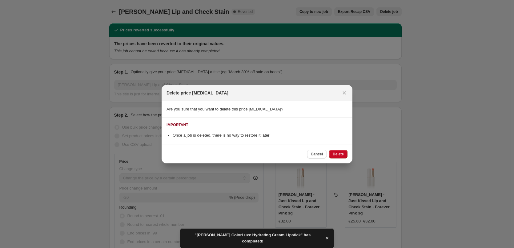
click at [342, 153] on span "Delete" at bounding box center [338, 154] width 11 height 5
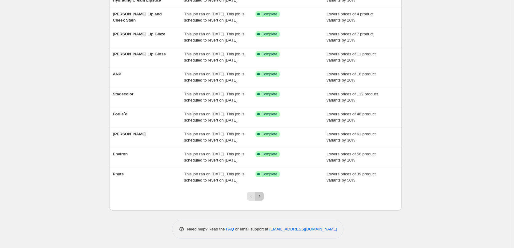
click at [263, 197] on icon "Next" at bounding box center [259, 196] width 6 height 6
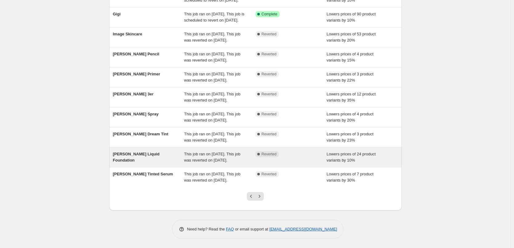
click at [155, 151] on div "[PERSON_NAME] Liquid Foundation" at bounding box center [148, 157] width 71 height 12
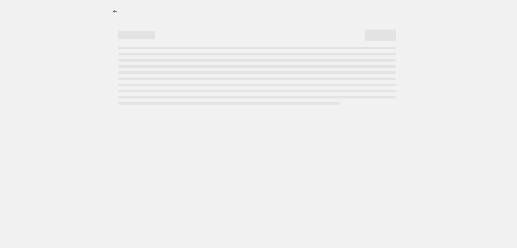
select select "percentage"
select select "tag"
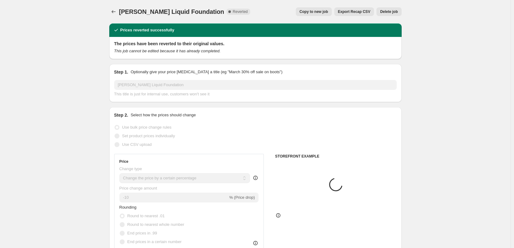
click at [332, 15] on button "Copy to new job" at bounding box center [314, 11] width 36 height 9
select select "percentage"
select select "tag"
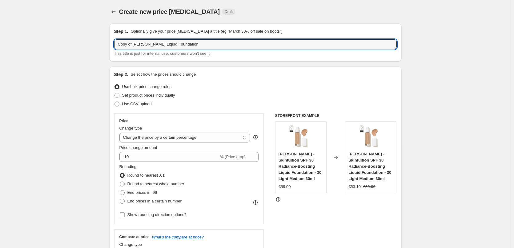
drag, startPoint x: 134, startPoint y: 45, endPoint x: 84, endPoint y: 48, distance: 50.3
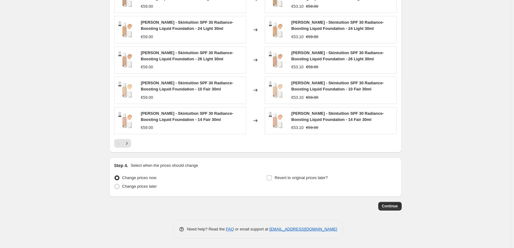
type input "[PERSON_NAME] Liquid Foundation"
drag, startPoint x: 294, startPoint y: 185, endPoint x: 295, endPoint y: 181, distance: 3.8
click at [295, 183] on div "Revert to original prices later?" at bounding box center [332, 183] width 130 height 18
click at [295, 181] on span "Revert to original prices later?" at bounding box center [301, 178] width 53 height 6
click at [272, 180] on input "Revert to original prices later?" at bounding box center [269, 177] width 5 height 5
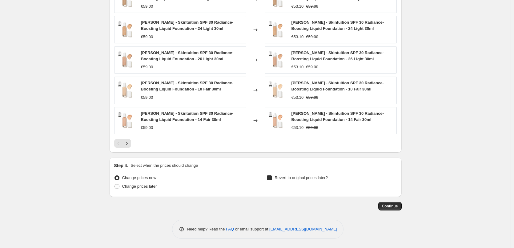
checkbox input "true"
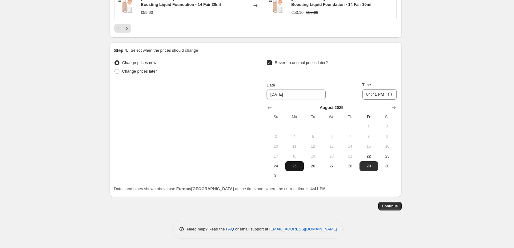
click at [297, 167] on span "25" at bounding box center [295, 166] width 14 height 5
type input "[DATE]"
click at [366, 95] on input "16:41" at bounding box center [379, 94] width 34 height 10
type input "03:00"
click at [390, 205] on span "Continue" at bounding box center [390, 206] width 16 height 5
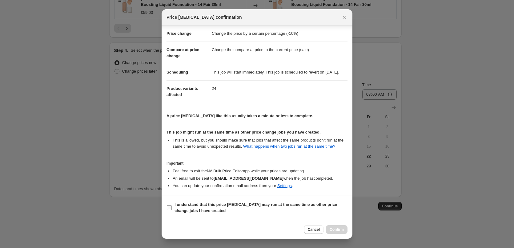
click at [189, 204] on b "I understand that this price [MEDICAL_DATA] may run at the same time as other p…" at bounding box center [256, 207] width 163 height 11
drag, startPoint x: 213, startPoint y: 210, endPoint x: 221, endPoint y: 210, distance: 8.3
click at [212, 210] on span "I understand that this price [MEDICAL_DATA] may run at the same time as other p…" at bounding box center [261, 208] width 173 height 12
click at [172, 210] on input "I understand that this price [MEDICAL_DATA] may run at the same time as other p…" at bounding box center [169, 207] width 5 height 5
checkbox input "true"
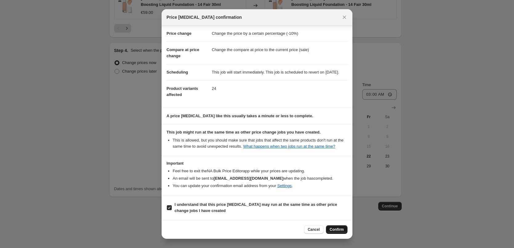
click at [341, 232] on span "Confirm" at bounding box center [337, 229] width 14 height 5
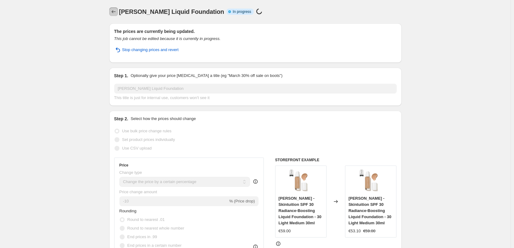
click at [112, 11] on icon "Price change jobs" at bounding box center [114, 12] width 6 height 6
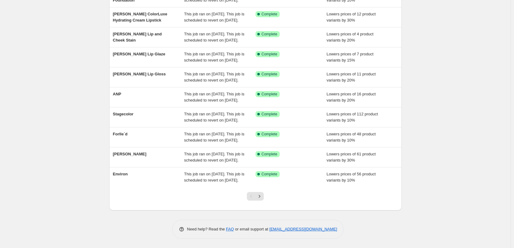
click at [266, 201] on div at bounding box center [255, 198] width 25 height 23
click at [263, 199] on icon "Next" at bounding box center [259, 196] width 6 height 6
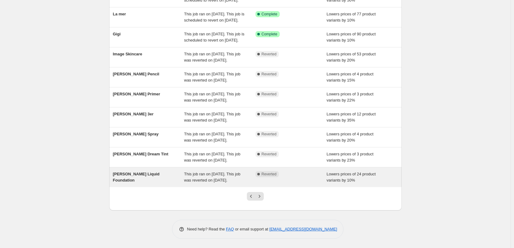
click at [157, 172] on div "[PERSON_NAME] Liquid Foundation" at bounding box center [148, 177] width 71 height 12
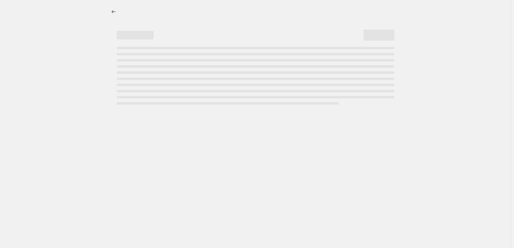
select select "percentage"
select select "tag"
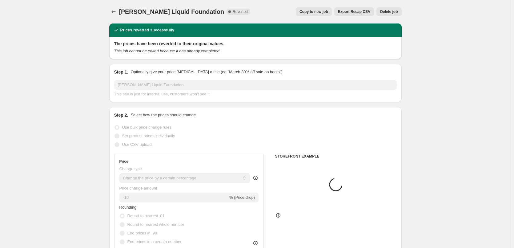
click at [393, 10] on span "Delete job" at bounding box center [389, 11] width 18 height 5
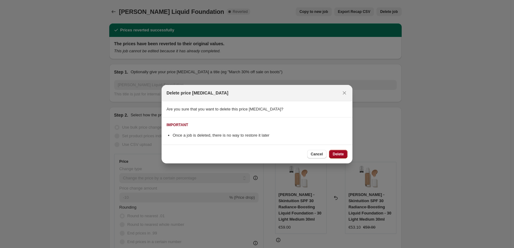
click at [343, 153] on span "Delete" at bounding box center [338, 154] width 11 height 5
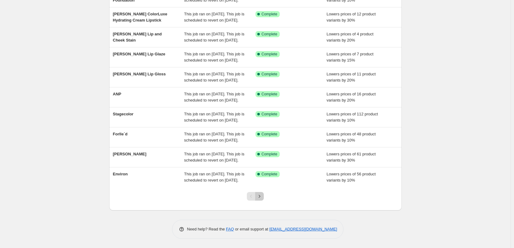
click at [262, 196] on icon "Next" at bounding box center [259, 196] width 6 height 6
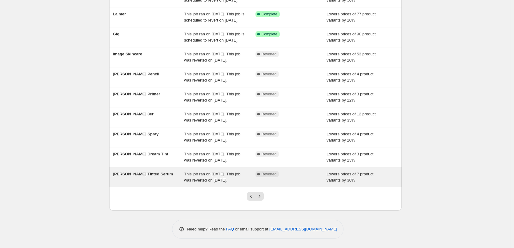
click at [156, 171] on div "[PERSON_NAME] Tinted Serum" at bounding box center [148, 177] width 71 height 12
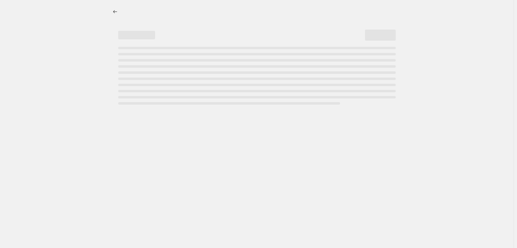
select select "percentage"
select select "tag"
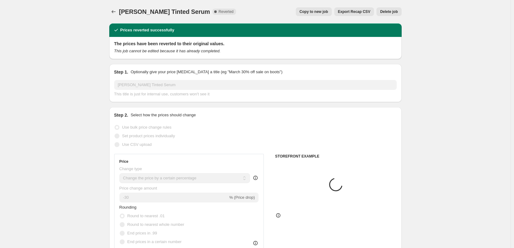
click at [334, 7] on div "[PERSON_NAME] Tinted Serum. This page is ready [PERSON_NAME] Tinted Serum Compl…" at bounding box center [255, 11] width 292 height 23
click at [312, 14] on button "Copy to new job" at bounding box center [314, 11] width 36 height 9
select select "percentage"
select select "tag"
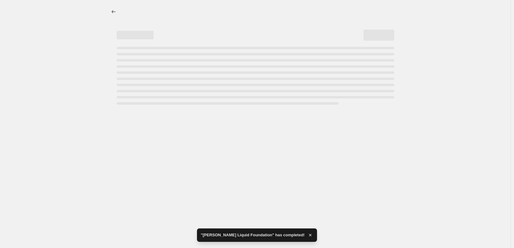
select select "percentage"
select select "tag"
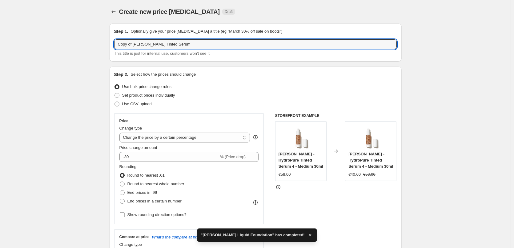
drag, startPoint x: 135, startPoint y: 44, endPoint x: 98, endPoint y: 45, distance: 37.6
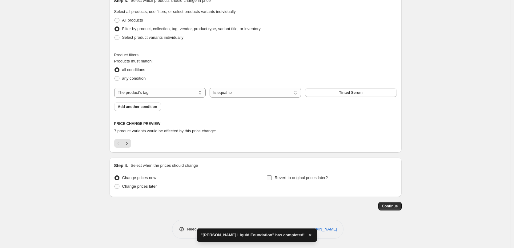
type input "[PERSON_NAME] Tinted Serum"
click at [281, 177] on span "Revert to original prices later?" at bounding box center [301, 177] width 53 height 5
click at [296, 176] on span "Revert to original prices later?" at bounding box center [301, 177] width 53 height 5
click at [272, 176] on input "Revert to original prices later?" at bounding box center [269, 177] width 5 height 5
checkbox input "true"
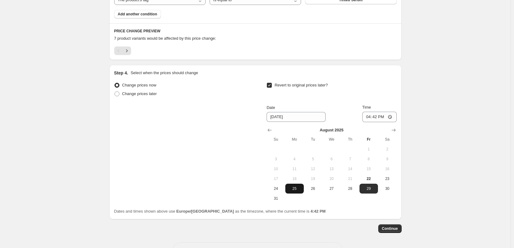
click at [292, 190] on span "25" at bounding box center [295, 188] width 14 height 5
type input "[DATE]"
click at [368, 115] on input "16:42" at bounding box center [379, 117] width 34 height 10
type input "03:00"
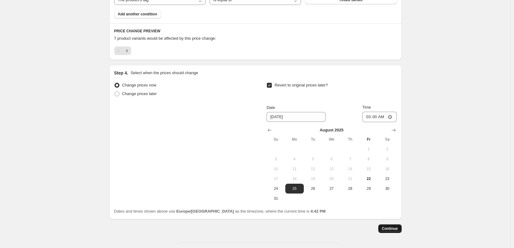
click at [389, 230] on span "Continue" at bounding box center [390, 228] width 16 height 5
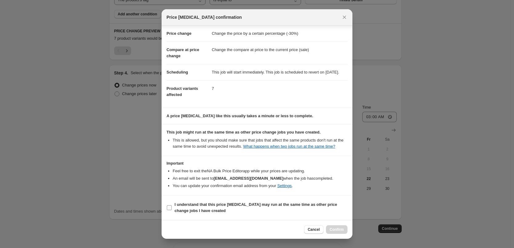
click at [202, 204] on b "I understand that this price [MEDICAL_DATA] may run at the same time as other p…" at bounding box center [256, 207] width 163 height 11
click at [172, 205] on input "I understand that this price [MEDICAL_DATA] may run at the same time as other p…" at bounding box center [169, 207] width 5 height 5
checkbox input "true"
click at [339, 230] on span "Confirm" at bounding box center [337, 229] width 14 height 5
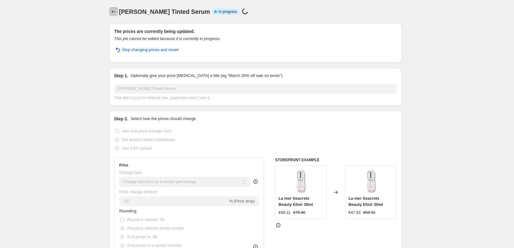
click at [117, 14] on icon "Price change jobs" at bounding box center [114, 12] width 6 height 6
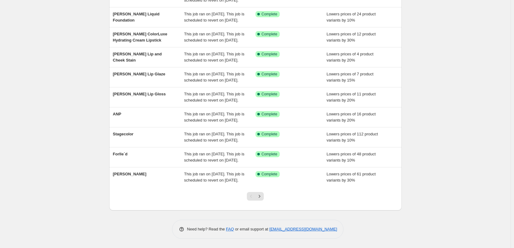
click at [266, 196] on div at bounding box center [255, 198] width 25 height 23
click at [264, 197] on button "Next" at bounding box center [259, 196] width 9 height 9
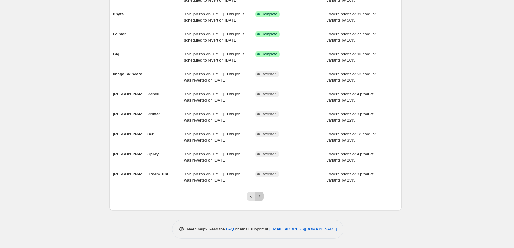
click at [260, 198] on icon "Next" at bounding box center [259, 196] width 6 height 6
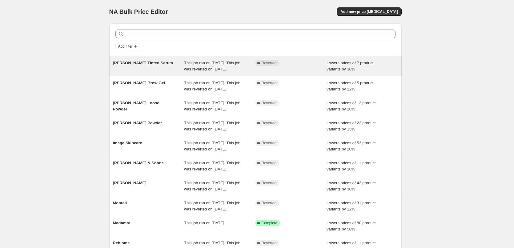
click at [158, 66] on div "[PERSON_NAME] Tinted Serum" at bounding box center [148, 66] width 71 height 12
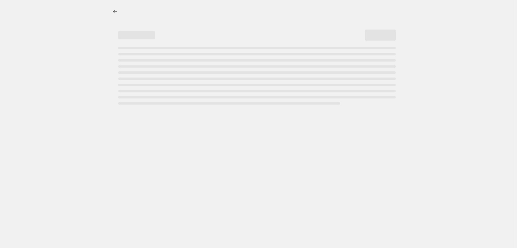
select select "percentage"
select select "tag"
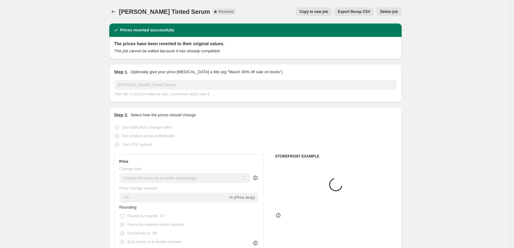
click at [399, 18] on div "[PERSON_NAME] Tinted Serum. This page is ready [PERSON_NAME] Tinted Serum Compl…" at bounding box center [255, 11] width 292 height 23
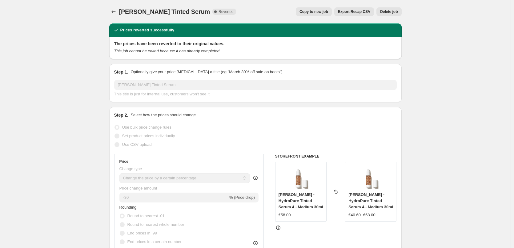
click at [393, 13] on span "Delete job" at bounding box center [389, 11] width 18 height 5
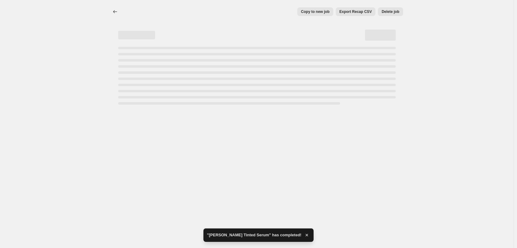
click at [344, 145] on div "Copy to new job Export Recap CSV Delete job More actions Copy to new job Export…" at bounding box center [257, 124] width 514 height 248
select select "percentage"
select select "tag"
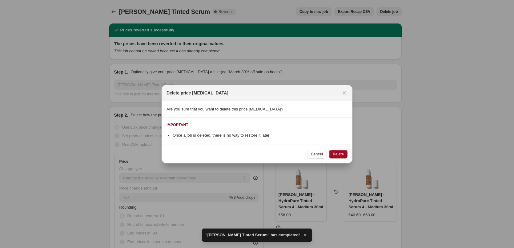
click at [341, 153] on span "Delete" at bounding box center [338, 154] width 11 height 5
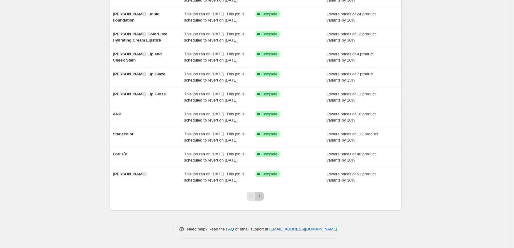
click at [262, 194] on icon "Next" at bounding box center [259, 196] width 6 height 6
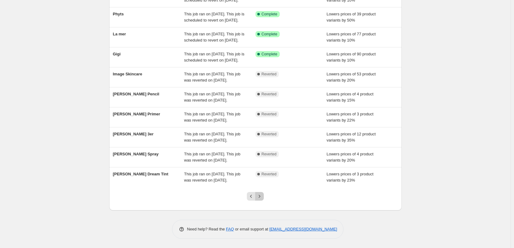
click at [261, 192] on button "Next" at bounding box center [259, 196] width 9 height 9
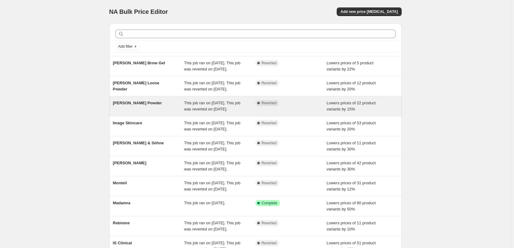
click at [139, 112] on div "[PERSON_NAME] Powder This job ran on [DATE]. This job was reverted on [DATE]. C…" at bounding box center [255, 106] width 292 height 20
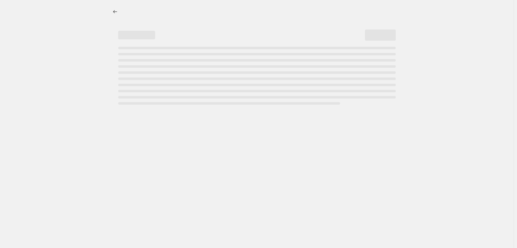
select select "percentage"
select select "tag"
select select "vendor"
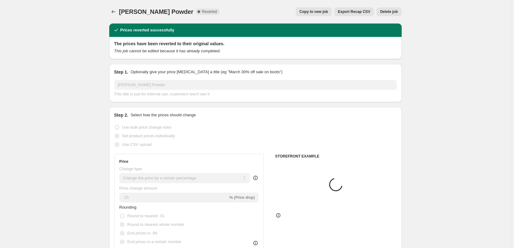
click at [389, 9] on button "Delete job" at bounding box center [389, 11] width 25 height 9
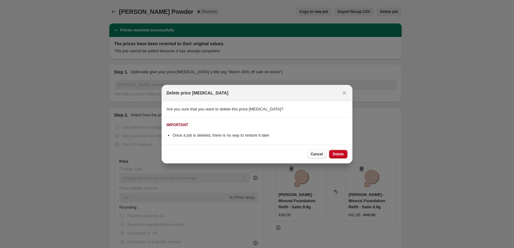
click at [312, 154] on span "Cancel" at bounding box center [317, 154] width 12 height 5
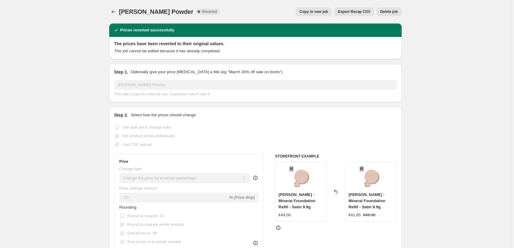
click at [352, 11] on span "Export Recap CSV" at bounding box center [354, 11] width 32 height 5
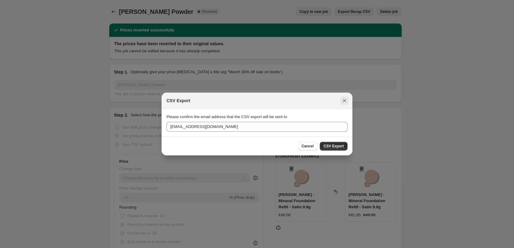
click at [347, 101] on icon "Close" at bounding box center [344, 101] width 6 height 6
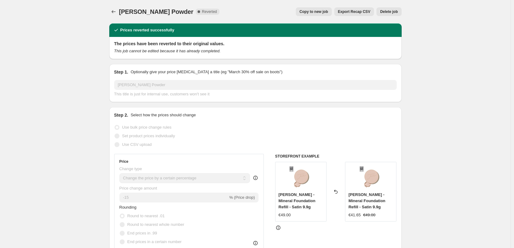
click at [316, 10] on span "Copy to new job" at bounding box center [314, 11] width 29 height 5
select select "percentage"
select select "tag"
select select "vendor"
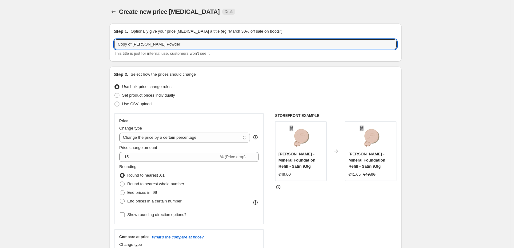
drag, startPoint x: 134, startPoint y: 45, endPoint x: 30, endPoint y: 48, distance: 104.4
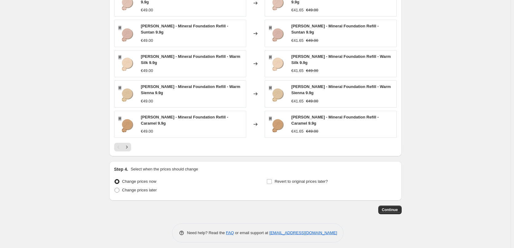
type input "[PERSON_NAME] Powder"
click at [285, 172] on div "Step 4. Select when the prices should change Change prices now Change prices la…" at bounding box center [255, 181] width 283 height 30
click at [286, 181] on span "Revert to original prices later?" at bounding box center [301, 182] width 53 height 6
click at [272, 181] on input "Revert to original prices later?" at bounding box center [269, 181] width 5 height 5
checkbox input "true"
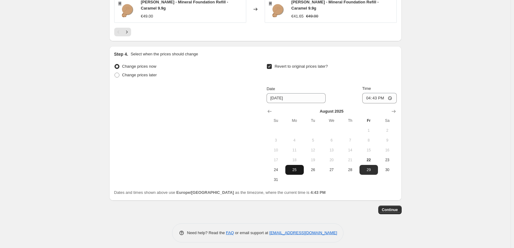
click at [297, 167] on span "25" at bounding box center [295, 169] width 14 height 5
type input "[DATE]"
click at [370, 97] on input "16:43" at bounding box center [379, 98] width 34 height 10
type input "03:00"
click at [390, 207] on span "Continue" at bounding box center [390, 209] width 16 height 5
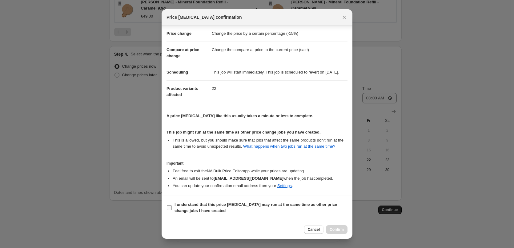
click at [197, 204] on b "I understand that this price [MEDICAL_DATA] may run at the same time as other p…" at bounding box center [256, 207] width 163 height 11
click at [172, 205] on input "I understand that this price [MEDICAL_DATA] may run at the same time as other p…" at bounding box center [169, 207] width 5 height 5
checkbox input "true"
click at [342, 229] on span "Confirm" at bounding box center [337, 229] width 14 height 5
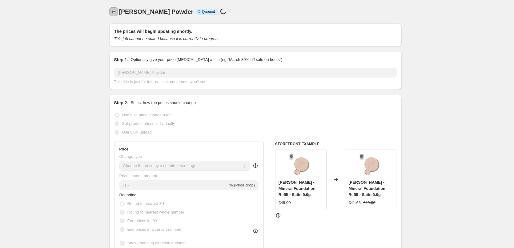
click at [114, 12] on icon "Price change jobs" at bounding box center [113, 11] width 4 height 3
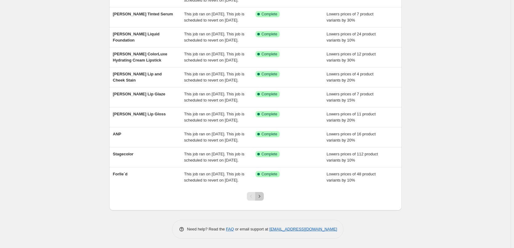
click at [262, 198] on icon "Next" at bounding box center [259, 196] width 6 height 6
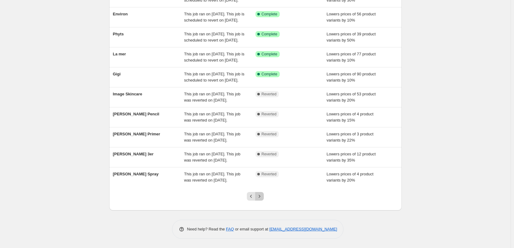
click at [262, 198] on icon "Next" at bounding box center [259, 196] width 6 height 6
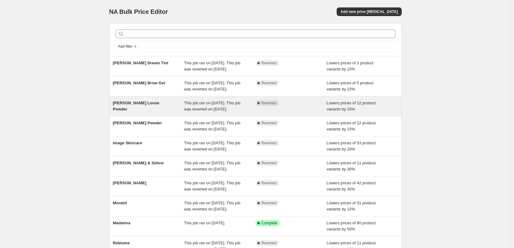
click at [159, 111] on span "[PERSON_NAME] Loose Powder" at bounding box center [136, 106] width 46 height 11
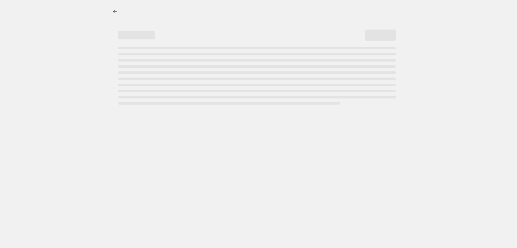
select select "percentage"
select select "tag"
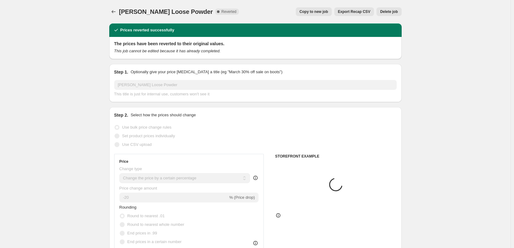
click at [328, 11] on span "Copy to new job" at bounding box center [314, 11] width 29 height 5
select select "percentage"
select select "tag"
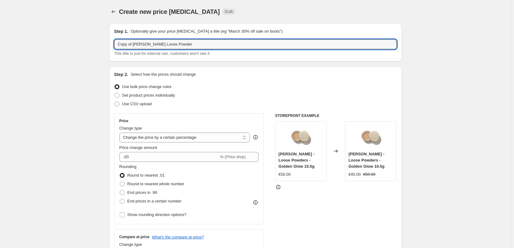
drag, startPoint x: 134, startPoint y: 44, endPoint x: 72, endPoint y: 45, distance: 61.9
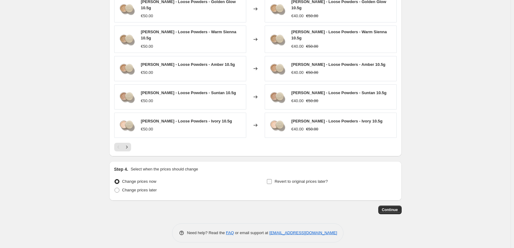
type input "[PERSON_NAME] Loose Powder"
click at [303, 181] on label "Revert to original prices later?" at bounding box center [297, 181] width 61 height 9
click at [272, 181] on input "Revert to original prices later?" at bounding box center [269, 181] width 5 height 5
checkbox input "true"
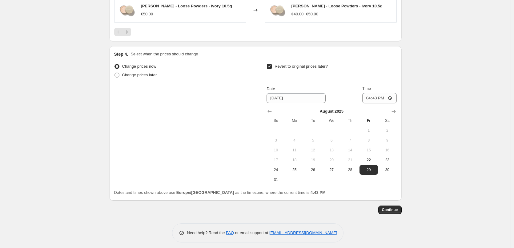
click at [300, 165] on button "25" at bounding box center [294, 170] width 18 height 10
type input "[DATE]"
click at [365, 95] on input "16:43" at bounding box center [379, 98] width 34 height 10
type input "03:00"
click at [390, 209] on button "Continue" at bounding box center [389, 210] width 23 height 9
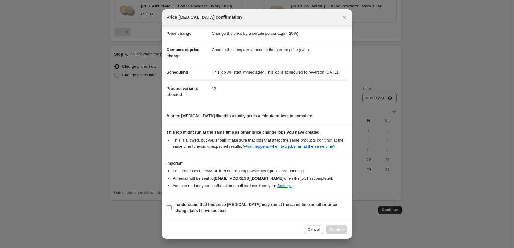
click at [197, 206] on b "I understand that this price [MEDICAL_DATA] may run at the same time as other p…" at bounding box center [256, 207] width 163 height 11
click at [172, 206] on input "I understand that this price [MEDICAL_DATA] may run at the same time as other p…" at bounding box center [169, 207] width 5 height 5
checkbox input "true"
click at [336, 225] on button "Confirm" at bounding box center [337, 229] width 22 height 9
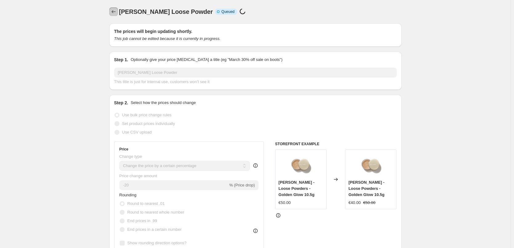
click at [114, 13] on icon "Price change jobs" at bounding box center [114, 12] width 6 height 6
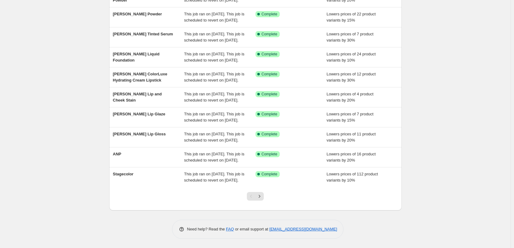
scroll to position [131, 0]
click at [259, 199] on button "Next" at bounding box center [259, 196] width 9 height 9
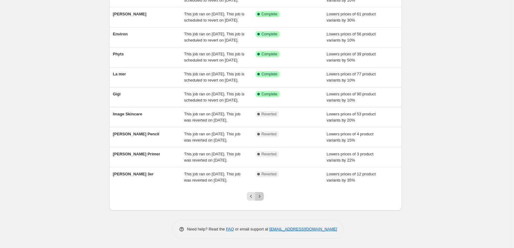
click at [259, 199] on icon "Next" at bounding box center [259, 196] width 6 height 6
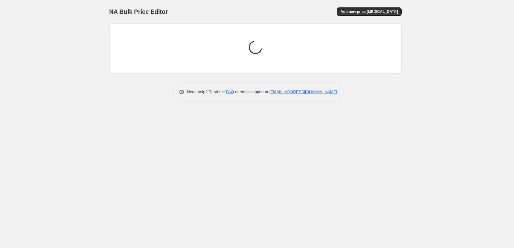
scroll to position [0, 0]
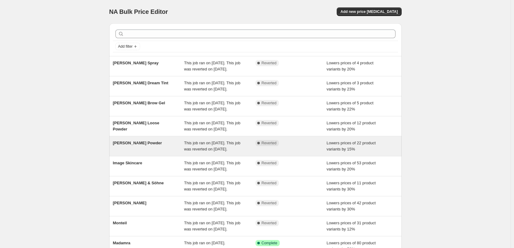
click at [130, 145] on span "[PERSON_NAME] Powder" at bounding box center [137, 143] width 49 height 5
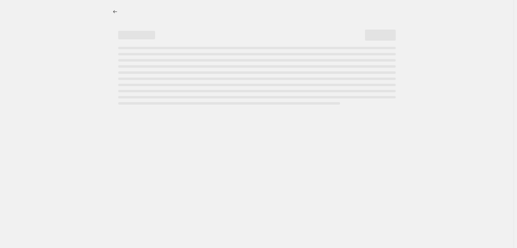
select select "percentage"
select select "tag"
select select "vendor"
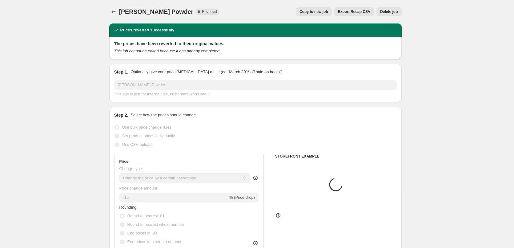
click at [391, 14] on span "Delete job" at bounding box center [389, 11] width 18 height 5
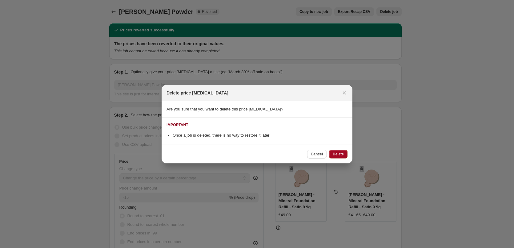
click at [338, 151] on button "Delete" at bounding box center [338, 154] width 18 height 9
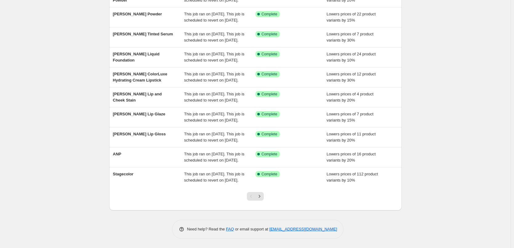
scroll to position [131, 0]
click at [259, 199] on icon "Next" at bounding box center [259, 196] width 6 height 6
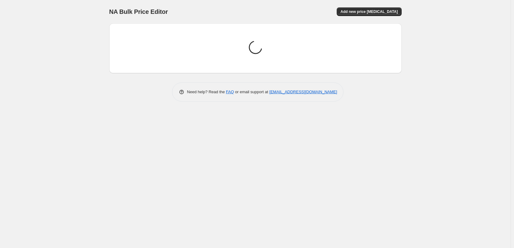
scroll to position [0, 0]
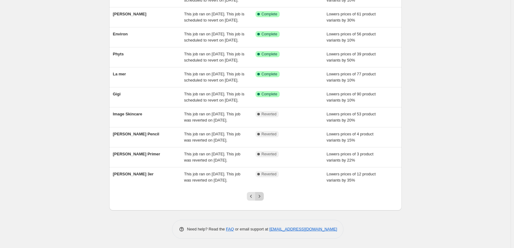
click at [260, 198] on icon "Next" at bounding box center [259, 196] width 6 height 6
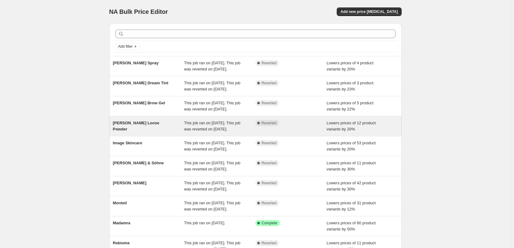
click at [150, 131] on span "[PERSON_NAME] Loose Powder" at bounding box center [136, 126] width 46 height 11
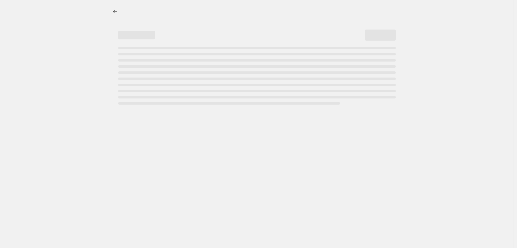
select select "percentage"
select select "tag"
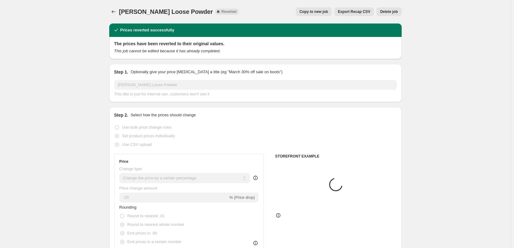
click at [393, 11] on span "Delete job" at bounding box center [389, 11] width 18 height 5
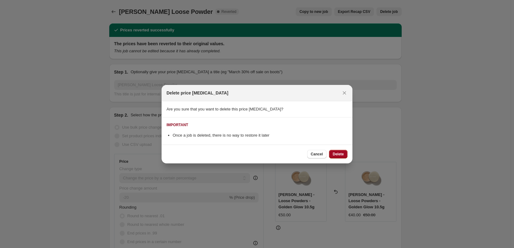
click at [337, 152] on span "Delete" at bounding box center [338, 154] width 11 height 5
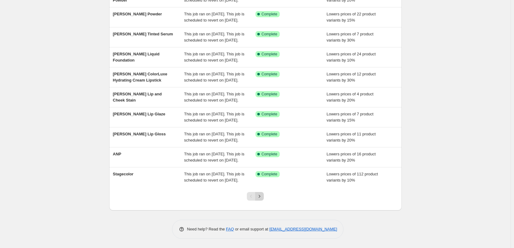
scroll to position [131, 0]
click at [258, 196] on button "Next" at bounding box center [259, 196] width 9 height 9
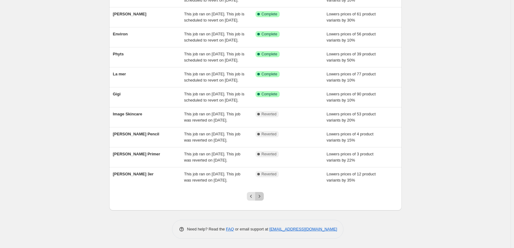
click at [260, 197] on icon "Next" at bounding box center [260, 196] width 2 height 3
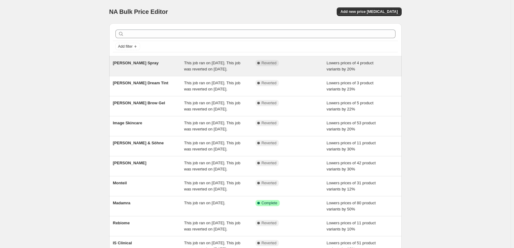
click at [143, 63] on span "[PERSON_NAME] Spray" at bounding box center [136, 63] width 46 height 5
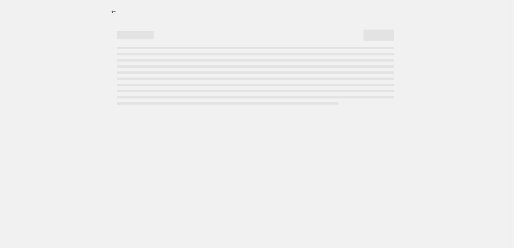
select select "percentage"
select select "tag"
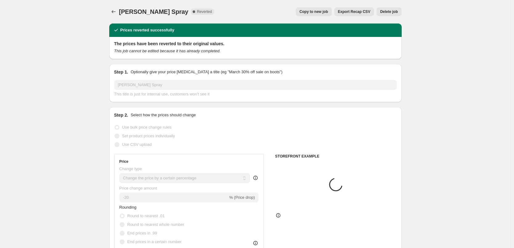
click at [315, 5] on div "[PERSON_NAME] Spray. This page is ready [PERSON_NAME] Spray Complete Reverted C…" at bounding box center [255, 11] width 292 height 23
click at [316, 10] on span "Copy to new job" at bounding box center [314, 11] width 29 height 5
select select "percentage"
select select "tag"
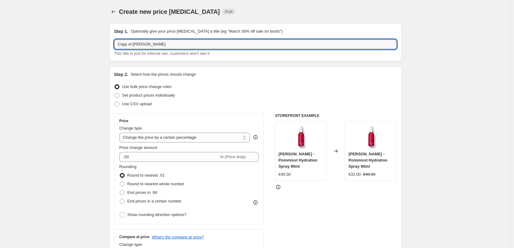
drag, startPoint x: 135, startPoint y: 45, endPoint x: 27, endPoint y: 56, distance: 107.7
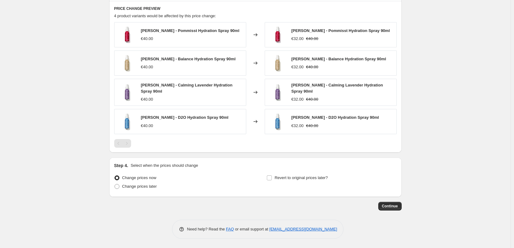
type input "[PERSON_NAME] Spray"
click at [298, 172] on div "Step 4. Select when the prices should change Change prices now Change prices la…" at bounding box center [255, 178] width 283 height 30
click at [298, 176] on span "Revert to original prices later?" at bounding box center [301, 177] width 53 height 5
click at [272, 176] on input "Revert to original prices later?" at bounding box center [269, 177] width 5 height 5
checkbox input "true"
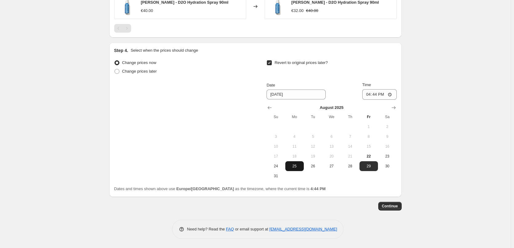
click at [299, 162] on button "25" at bounding box center [294, 166] width 18 height 10
type input "[DATE]"
click at [369, 95] on input "16:44" at bounding box center [379, 94] width 34 height 10
type input "03:00"
click at [392, 205] on span "Continue" at bounding box center [390, 206] width 16 height 5
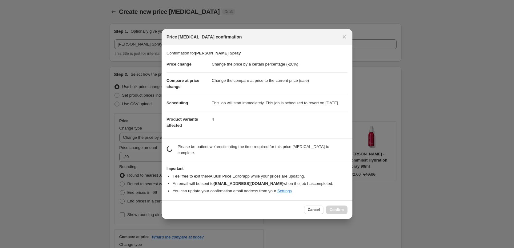
scroll to position [526, 0]
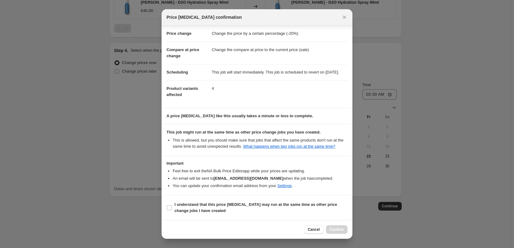
click at [206, 200] on section "I understand that this price [MEDICAL_DATA] may run at the same time as other p…" at bounding box center [257, 207] width 191 height 25
click at [183, 191] on section "Important Feel free to exit the NA Bulk Price Editor app while your prices are …" at bounding box center [257, 175] width 191 height 39
click at [180, 198] on section "I understand that this price [MEDICAL_DATA] may run at the same time as other p…" at bounding box center [257, 207] width 191 height 25
click at [181, 203] on b "I understand that this price [MEDICAL_DATA] may run at the same time as other p…" at bounding box center [256, 207] width 163 height 11
click at [172, 205] on input "I understand that this price [MEDICAL_DATA] may run at the same time as other p…" at bounding box center [169, 207] width 5 height 5
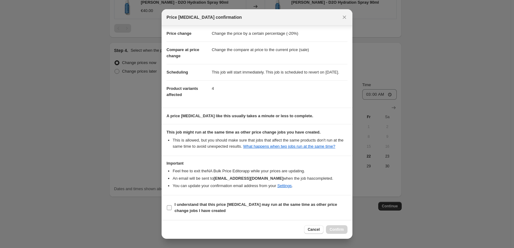
checkbox input "true"
click at [328, 228] on button "Confirm" at bounding box center [337, 229] width 22 height 9
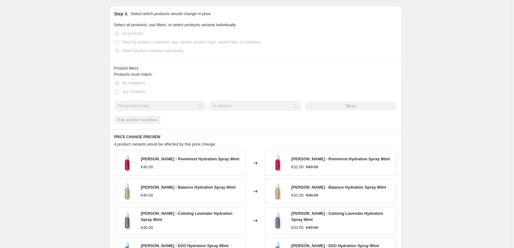
scroll to position [64, 0]
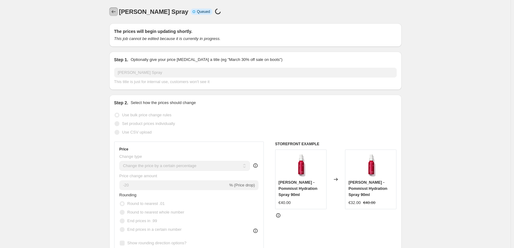
click at [114, 12] on icon "Price change jobs" at bounding box center [114, 12] width 6 height 6
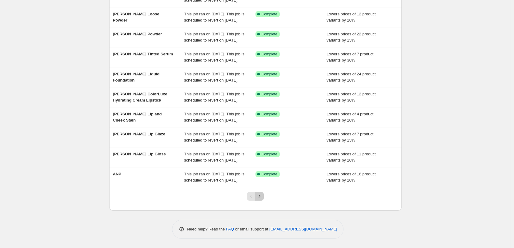
click at [263, 196] on icon "Next" at bounding box center [259, 196] width 6 height 6
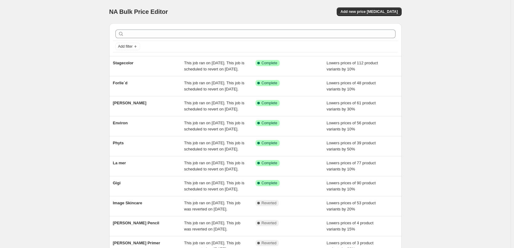
scroll to position [131, 0]
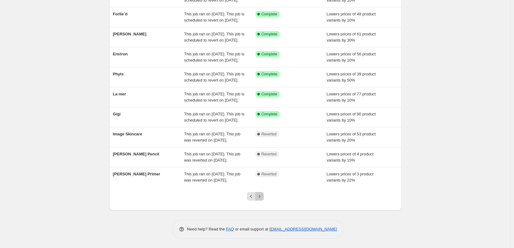
click at [263, 196] on icon "Next" at bounding box center [259, 196] width 6 height 6
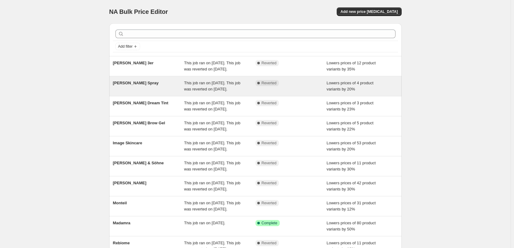
click at [138, 85] on span "[PERSON_NAME] Spray" at bounding box center [136, 83] width 46 height 5
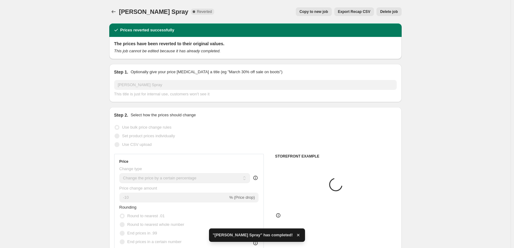
select select "percentage"
select select "tag"
click at [393, 7] on div "[PERSON_NAME] Spray. This page is ready [PERSON_NAME] Spray Complete Reverted C…" at bounding box center [255, 11] width 292 height 23
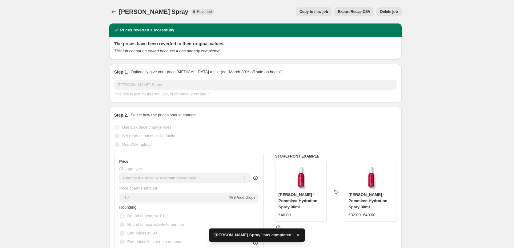
click at [393, 9] on button "Delete job" at bounding box center [389, 11] width 25 height 9
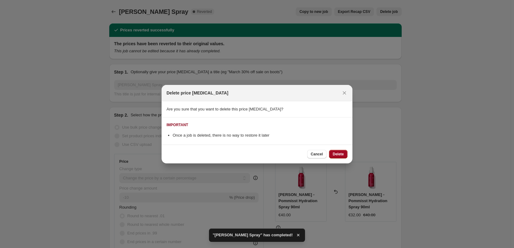
click at [338, 151] on button "Delete" at bounding box center [338, 154] width 18 height 9
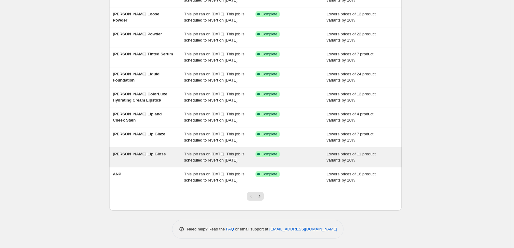
scroll to position [131, 0]
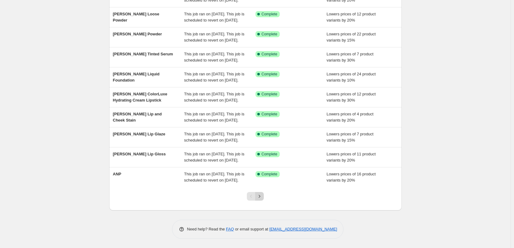
click at [264, 199] on div "Pagination" at bounding box center [259, 196] width 9 height 9
click at [263, 198] on icon "Next" at bounding box center [259, 196] width 6 height 6
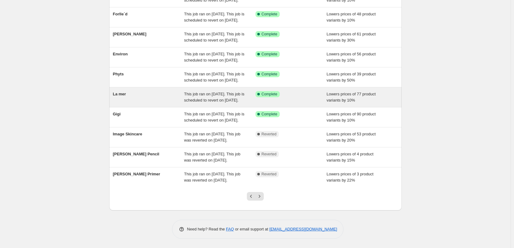
click at [263, 198] on icon "Next" at bounding box center [259, 196] width 6 height 6
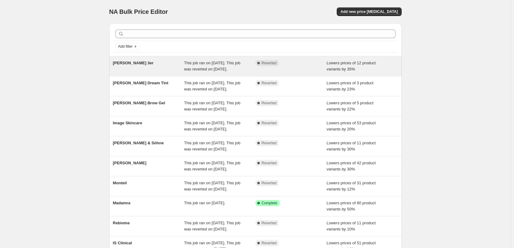
click at [130, 61] on span "[PERSON_NAME] 3er" at bounding box center [133, 63] width 41 height 5
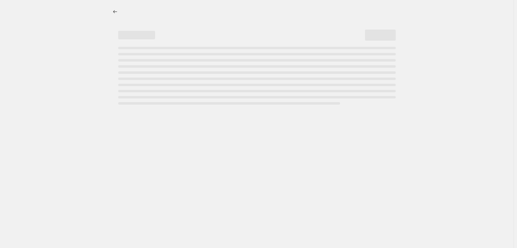
select select "percentage"
select select "tag"
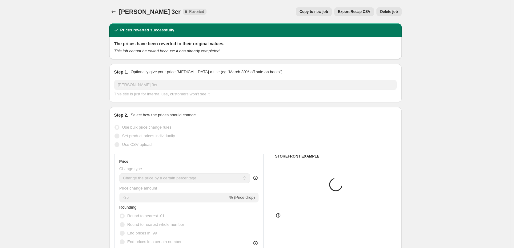
click at [325, 12] on span "Copy to new job" at bounding box center [314, 11] width 29 height 5
select select "percentage"
select select "tag"
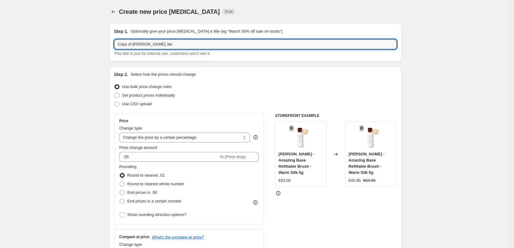
drag, startPoint x: 135, startPoint y: 45, endPoint x: 97, endPoint y: 46, distance: 38.2
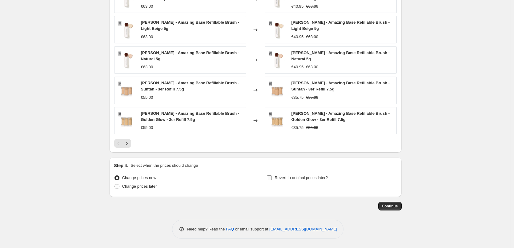
type input "[PERSON_NAME] 3er"
click at [307, 178] on span "Revert to original prices later?" at bounding box center [301, 177] width 53 height 5
click at [272, 178] on input "Revert to original prices later?" at bounding box center [269, 177] width 5 height 5
checkbox input "true"
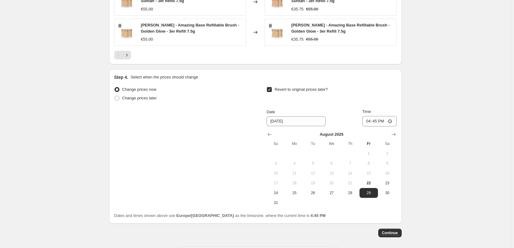
scroll to position [562, 0]
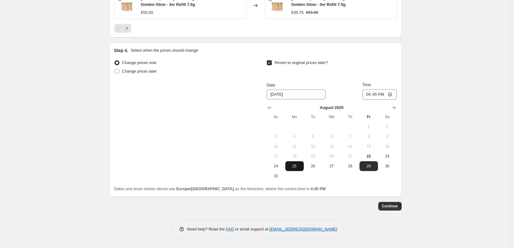
click at [291, 165] on span "25" at bounding box center [295, 166] width 14 height 5
type input "[DATE]"
click at [369, 94] on input "16:45" at bounding box center [379, 94] width 34 height 10
type input "03:00"
click at [393, 204] on span "Continue" at bounding box center [390, 206] width 16 height 5
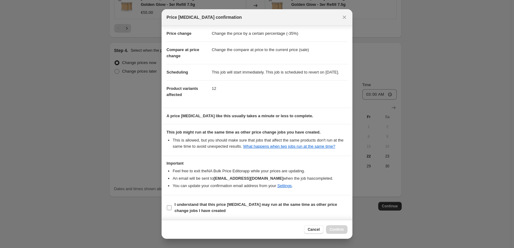
scroll to position [17, 0]
click at [205, 215] on label "I understand that this price [MEDICAL_DATA] may run at the same time as other p…" at bounding box center [257, 207] width 181 height 15
click at [172, 210] on input "I understand that this price [MEDICAL_DATA] may run at the same time as other p…" at bounding box center [169, 207] width 5 height 5
checkbox input "true"
click at [332, 228] on span "Confirm" at bounding box center [337, 229] width 14 height 5
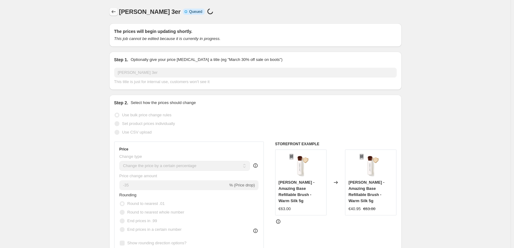
click at [117, 10] on icon "Price change jobs" at bounding box center [114, 12] width 6 height 6
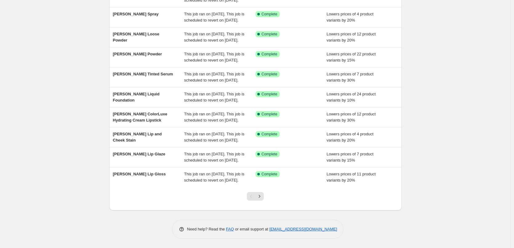
scroll to position [131, 0]
click at [261, 199] on icon "Next" at bounding box center [259, 196] width 6 height 6
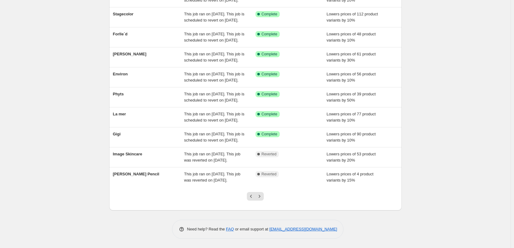
click at [261, 199] on icon "Next" at bounding box center [259, 196] width 6 height 6
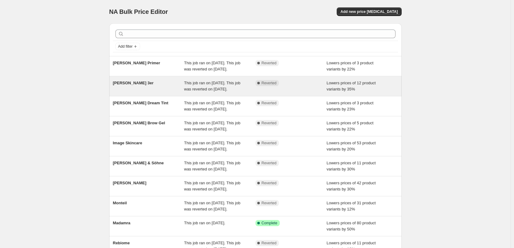
click at [134, 86] on div "Jane Iredale 3er This job ran on August 21, 2025. This job was reverted on Augu…" at bounding box center [255, 86] width 292 height 20
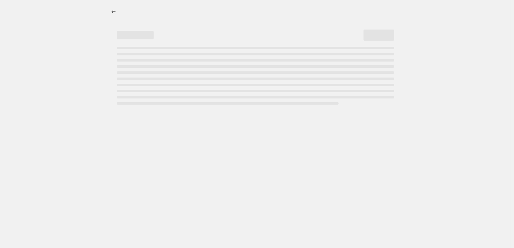
select select "percentage"
select select "tag"
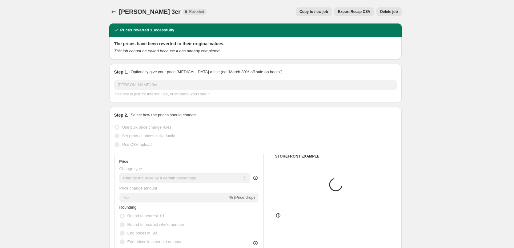
click at [394, 13] on span "Delete job" at bounding box center [389, 11] width 18 height 5
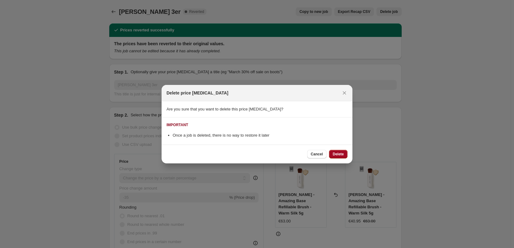
click at [344, 155] on button "Delete" at bounding box center [338, 154] width 18 height 9
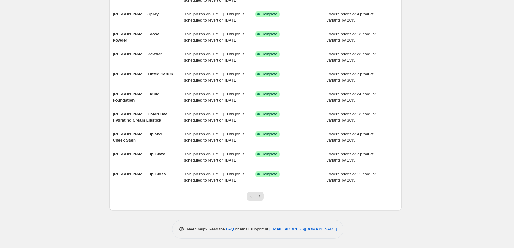
scroll to position [131, 0]
click at [262, 199] on icon "Next" at bounding box center [259, 196] width 6 height 6
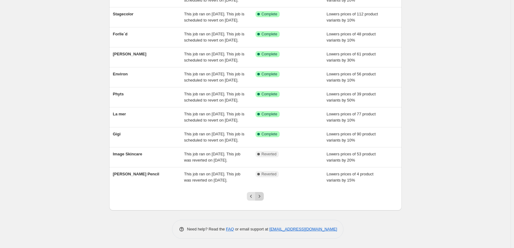
click at [260, 195] on icon "Next" at bounding box center [259, 196] width 6 height 6
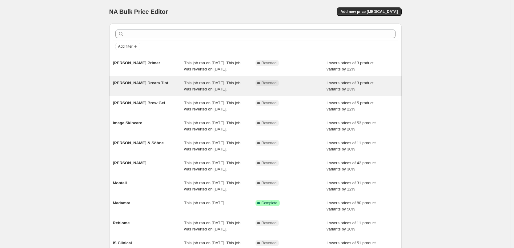
click at [156, 85] on span "[PERSON_NAME] Dream Tint" at bounding box center [140, 83] width 55 height 5
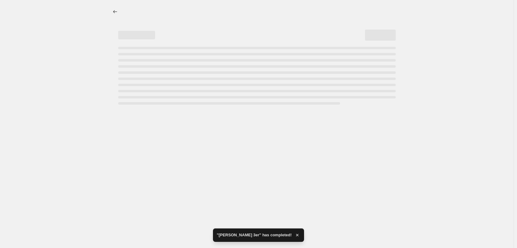
select select "percentage"
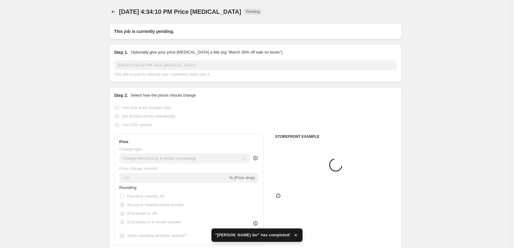
type input "[PERSON_NAME] Dream Tint"
radio input "false"
radio input "true"
checkbox input "true"
select select "vendor"
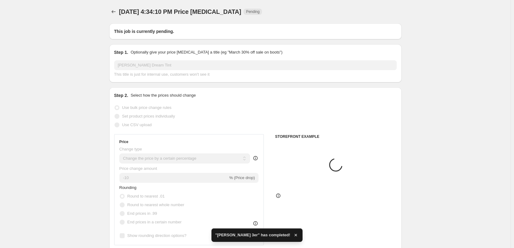
select select "tag"
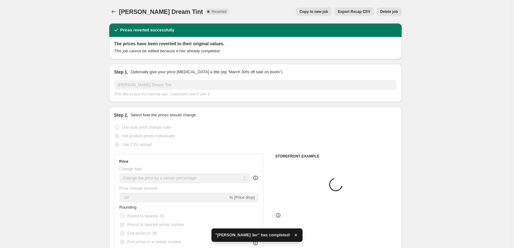
click at [324, 16] on button "Copy to new job" at bounding box center [314, 11] width 36 height 9
select select "percentage"
select select "vendor"
select select "tag"
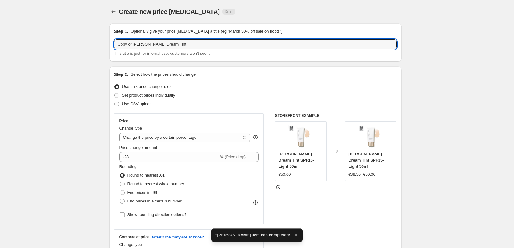
drag, startPoint x: 135, startPoint y: 45, endPoint x: 79, endPoint y: 45, distance: 55.7
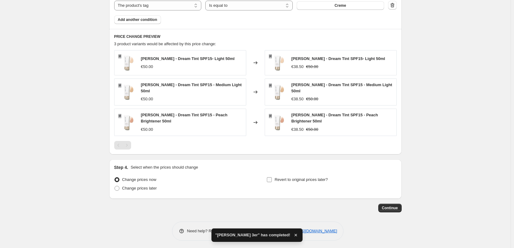
type input "[PERSON_NAME] Dream Tint"
click at [312, 179] on span "Revert to original prices later?" at bounding box center [301, 179] width 53 height 5
click at [272, 179] on input "Revert to original prices later?" at bounding box center [269, 179] width 5 height 5
checkbox input "true"
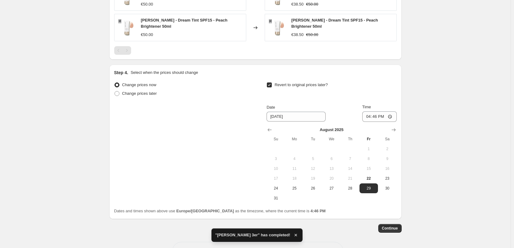
scroll to position [511, 0]
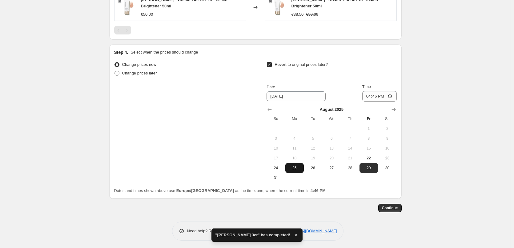
click at [300, 166] on span "25" at bounding box center [295, 168] width 14 height 5
type input "[DATE]"
click at [369, 97] on input "16:46" at bounding box center [379, 96] width 34 height 10
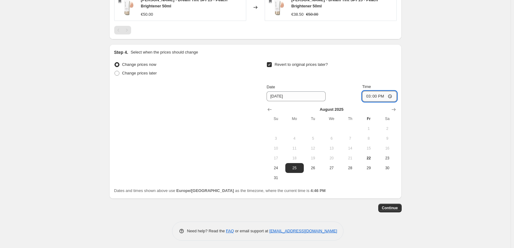
type input "03:00"
click at [394, 204] on button "Continue" at bounding box center [389, 208] width 23 height 9
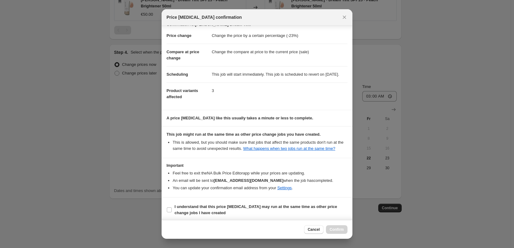
scroll to position [17, 0]
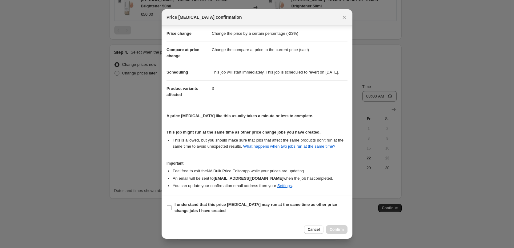
click at [195, 199] on section "I understand that this price [MEDICAL_DATA] may run at the same time as other p…" at bounding box center [257, 207] width 191 height 25
click at [199, 207] on b "I understand that this price [MEDICAL_DATA] may run at the same time as other p…" at bounding box center [256, 207] width 163 height 11
click at [172, 207] on input "I understand that this price [MEDICAL_DATA] may run at the same time as other p…" at bounding box center [169, 207] width 5 height 5
checkbox input "true"
click at [339, 230] on span "Confirm" at bounding box center [337, 229] width 14 height 5
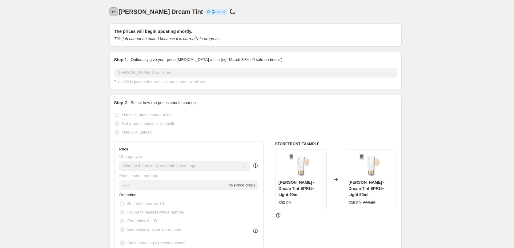
click at [117, 13] on icon "Price change jobs" at bounding box center [114, 12] width 6 height 6
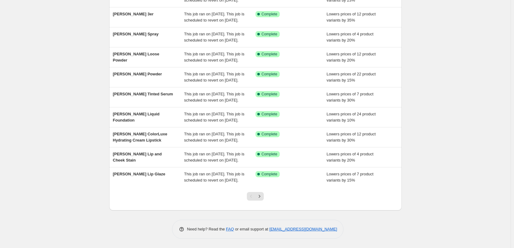
click at [265, 195] on div at bounding box center [255, 198] width 25 height 23
click at [264, 195] on button "Next" at bounding box center [259, 196] width 9 height 9
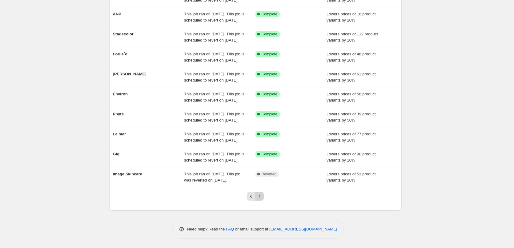
click at [264, 198] on button "Next" at bounding box center [259, 196] width 9 height 9
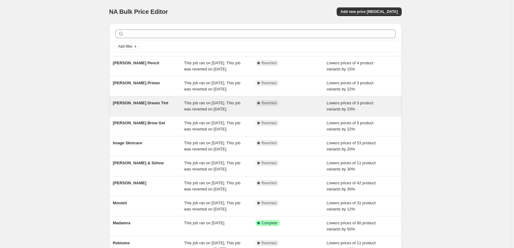
click at [148, 105] on span "[PERSON_NAME] Dream Tint" at bounding box center [140, 103] width 55 height 5
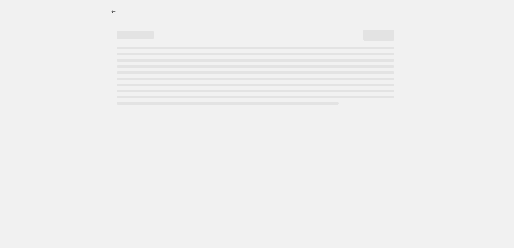
select select "percentage"
select select "vendor"
select select "tag"
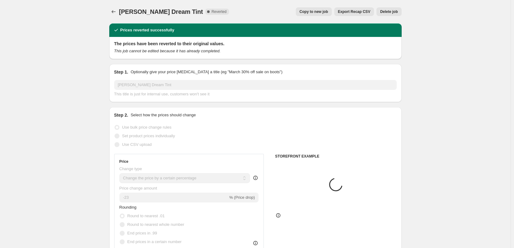
click at [393, 14] on button "Delete job" at bounding box center [389, 11] width 25 height 9
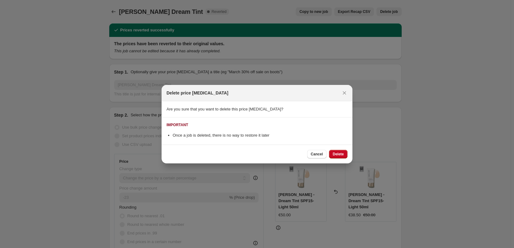
click at [336, 159] on div "Cancel Delete" at bounding box center [257, 154] width 191 height 19
click at [340, 151] on button "Delete" at bounding box center [338, 154] width 18 height 9
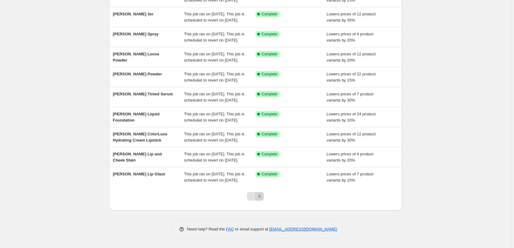
click at [264, 200] on button "Next" at bounding box center [259, 196] width 9 height 9
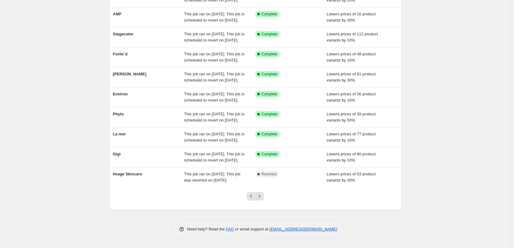
click at [264, 200] on button "Next" at bounding box center [259, 196] width 9 height 9
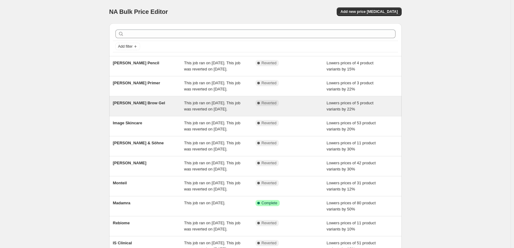
click at [148, 105] on span "[PERSON_NAME] Brow Gel" at bounding box center [139, 103] width 52 height 5
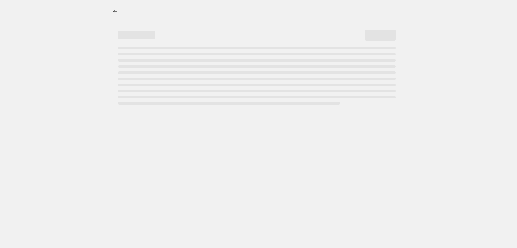
select select "percentage"
select select "tag"
select select "vendor"
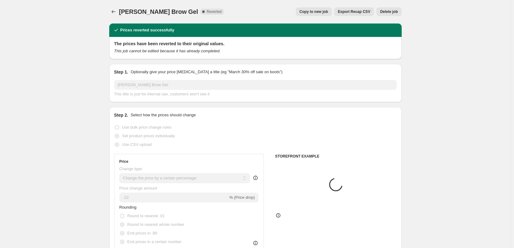
click at [323, 18] on div "Jane Iredale Brow Gel. This page is ready Jane Iredale Brow Gel Complete Revert…" at bounding box center [255, 11] width 292 height 23
click at [323, 15] on button "Copy to new job" at bounding box center [314, 11] width 36 height 9
select select "percentage"
select select "tag"
select select "vendor"
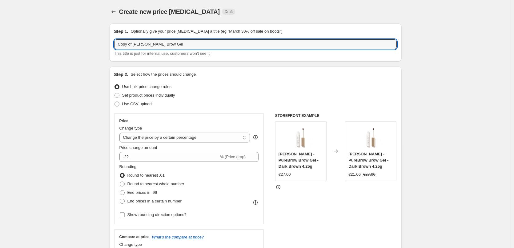
drag, startPoint x: 135, startPoint y: 44, endPoint x: 103, endPoint y: 53, distance: 33.2
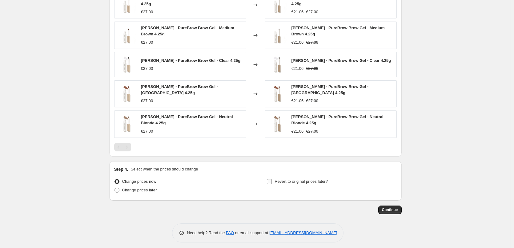
type input "[PERSON_NAME] Brow Gel"
click at [284, 179] on span "Revert to original prices later?" at bounding box center [301, 181] width 53 height 5
click at [272, 179] on input "Revert to original prices later?" at bounding box center [269, 181] width 5 height 5
checkbox input "true"
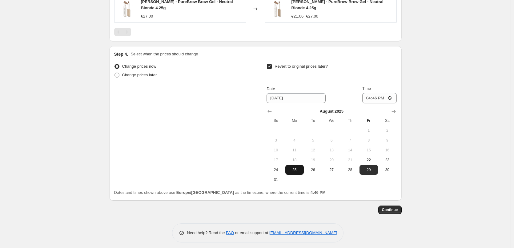
click at [298, 167] on span "25" at bounding box center [295, 169] width 14 height 5
type input "[DATE]"
click at [370, 95] on input "16:46" at bounding box center [379, 98] width 34 height 10
type input "03:00"
click at [393, 207] on span "Continue" at bounding box center [390, 209] width 16 height 5
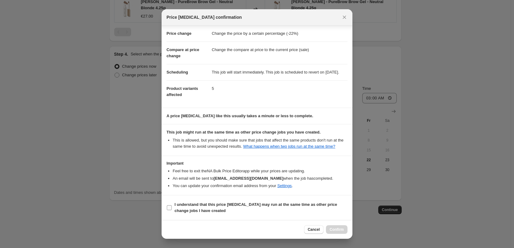
click at [193, 200] on label "I understand that this price [MEDICAL_DATA] may run at the same time as other p…" at bounding box center [257, 207] width 181 height 15
click at [172, 205] on input "I understand that this price [MEDICAL_DATA] may run at the same time as other p…" at bounding box center [169, 207] width 5 height 5
checkbox input "true"
click at [338, 228] on span "Confirm" at bounding box center [337, 229] width 14 height 5
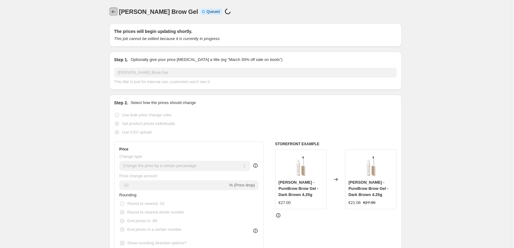
click at [117, 15] on button "Price change jobs" at bounding box center [113, 11] width 9 height 9
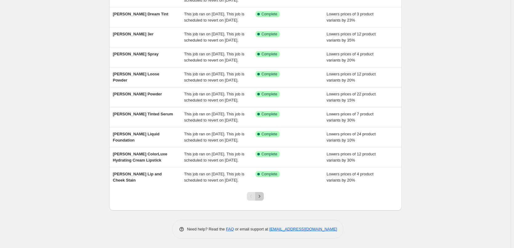
click at [263, 196] on icon "Next" at bounding box center [259, 196] width 6 height 6
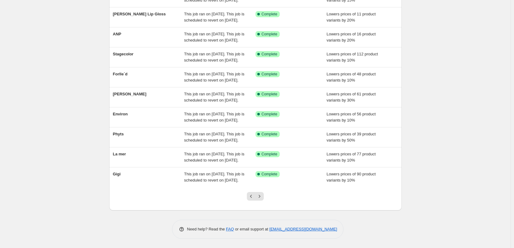
click at [263, 196] on icon "Next" at bounding box center [259, 196] width 6 height 6
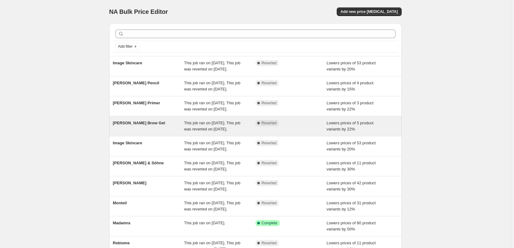
click at [154, 125] on span "[PERSON_NAME] Brow Gel" at bounding box center [139, 123] width 52 height 5
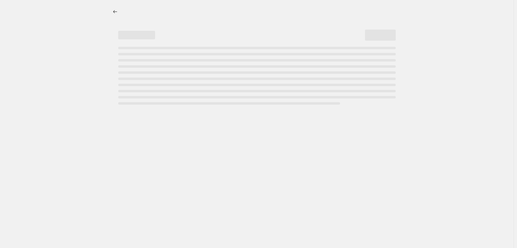
select select "percentage"
select select "tag"
select select "vendor"
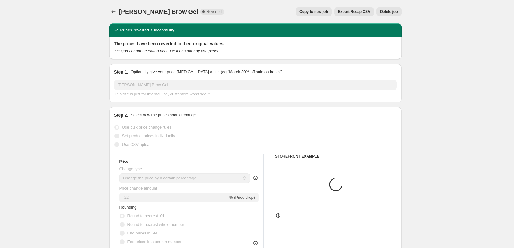
click at [392, 14] on button "Delete job" at bounding box center [389, 11] width 25 height 9
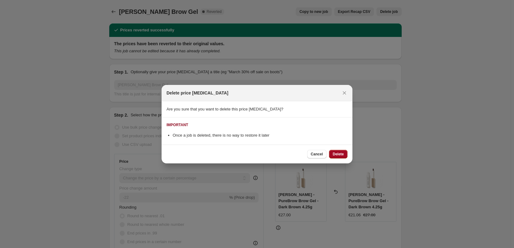
click at [342, 158] on button "Delete" at bounding box center [338, 154] width 18 height 9
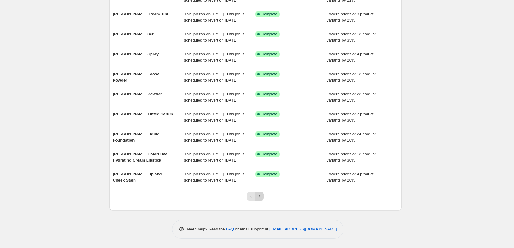
click at [264, 199] on button "Next" at bounding box center [259, 196] width 9 height 9
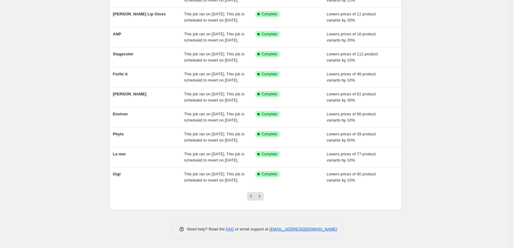
click at [264, 199] on button "Next" at bounding box center [259, 196] width 9 height 9
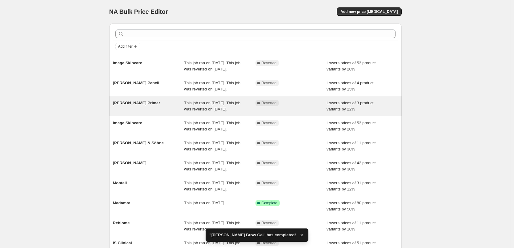
click at [148, 105] on span "[PERSON_NAME] Primer" at bounding box center [136, 103] width 47 height 5
select select "percentage"
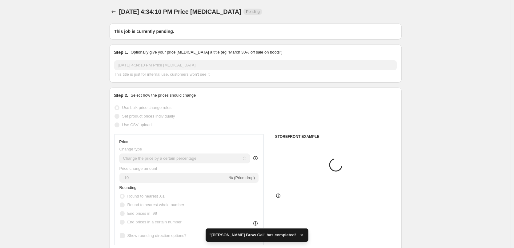
type input "[PERSON_NAME] Primer"
radio input "false"
radio input "true"
checkbox input "true"
select select "tag"
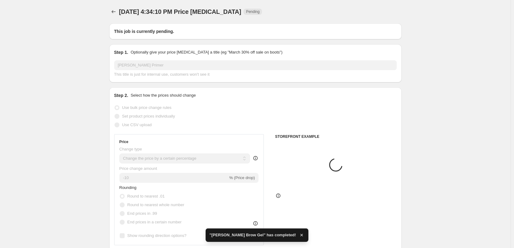
select select "vendor"
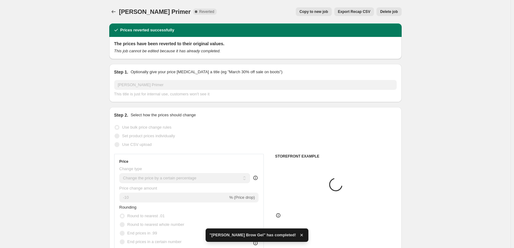
click at [320, 11] on span "Copy to new job" at bounding box center [314, 11] width 29 height 5
select select "percentage"
select select "tag"
select select "vendor"
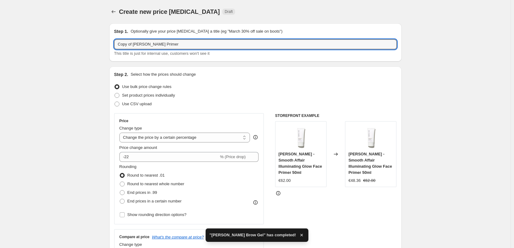
drag, startPoint x: 135, startPoint y: 44, endPoint x: 89, endPoint y: 44, distance: 46.2
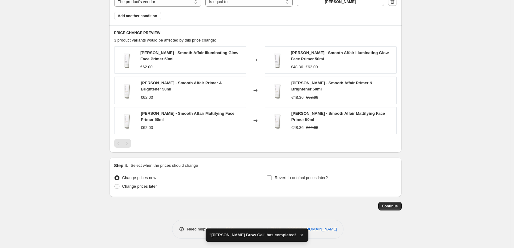
type input "[PERSON_NAME] Primer"
click at [292, 171] on div "Step 4. Select when the prices should change Change prices now Change prices la…" at bounding box center [255, 178] width 283 height 30
click at [292, 173] on div "Step 4. Select when the prices should change Change prices now Change prices la…" at bounding box center [255, 178] width 283 height 30
click at [292, 174] on label "Revert to original prices later?" at bounding box center [297, 178] width 61 height 9
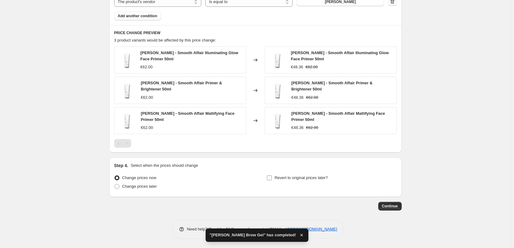
click at [272, 175] on input "Revert to original prices later?" at bounding box center [269, 177] width 5 height 5
checkbox input "true"
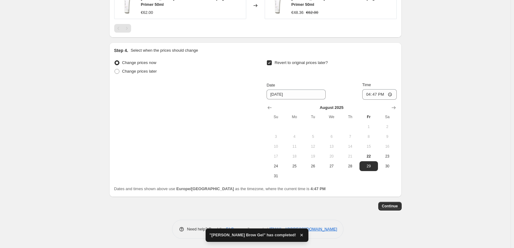
click at [297, 164] on span "25" at bounding box center [295, 166] width 14 height 5
type input "[DATE]"
click at [369, 93] on input "16:47" at bounding box center [379, 94] width 34 height 10
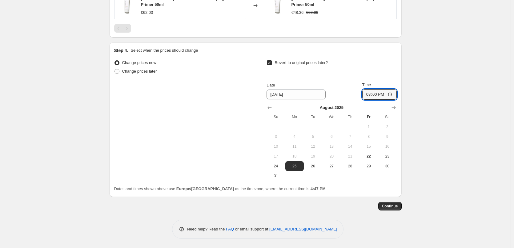
type input "03:00"
click at [392, 203] on button "Continue" at bounding box center [389, 206] width 23 height 9
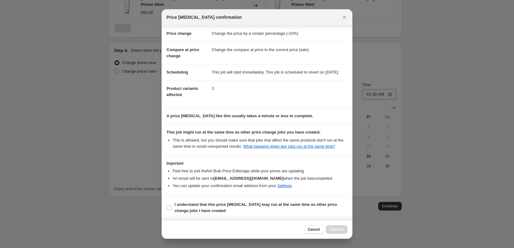
drag, startPoint x: 201, startPoint y: 195, endPoint x: 198, endPoint y: 203, distance: 8.4
click at [199, 199] on section "I understand that this price [MEDICAL_DATA] may run at the same time as other p…" at bounding box center [257, 207] width 191 height 25
click at [198, 203] on b "I understand that this price [MEDICAL_DATA] may run at the same time as other p…" at bounding box center [256, 207] width 163 height 11
click at [172, 205] on input "I understand that this price [MEDICAL_DATA] may run at the same time as other p…" at bounding box center [169, 207] width 5 height 5
checkbox input "true"
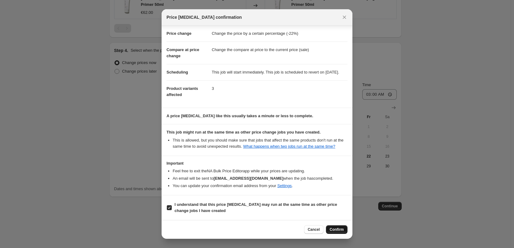
click at [334, 228] on span "Confirm" at bounding box center [337, 229] width 14 height 5
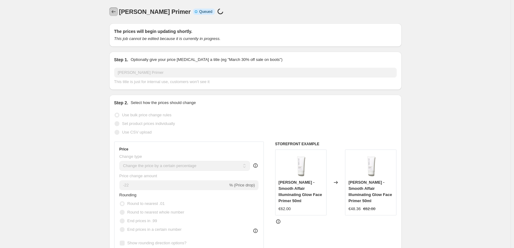
click at [116, 14] on icon "Price change jobs" at bounding box center [114, 12] width 6 height 6
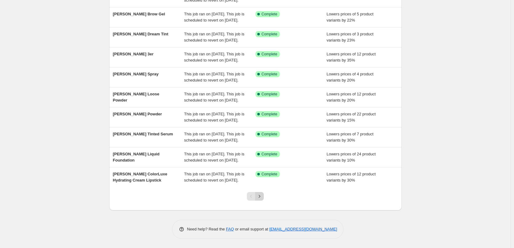
click at [261, 198] on icon "Next" at bounding box center [259, 196] width 6 height 6
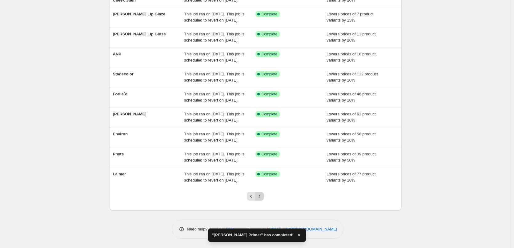
click at [264, 196] on button "Next" at bounding box center [259, 196] width 9 height 9
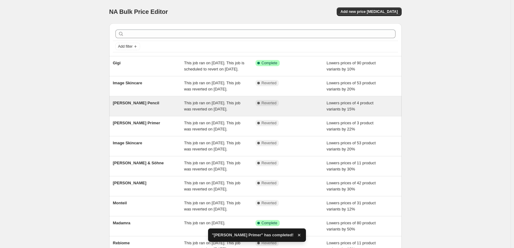
click at [148, 105] on span "[PERSON_NAME] Pencil" at bounding box center [136, 103] width 46 height 5
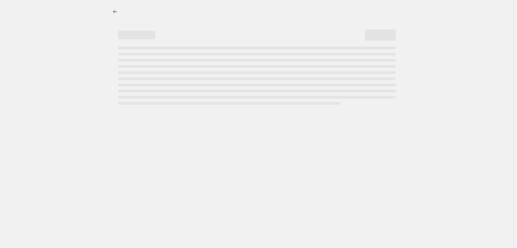
select select "percentage"
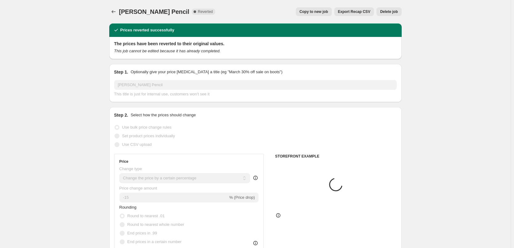
click at [324, 13] on span "Copy to new job" at bounding box center [314, 11] width 29 height 5
select select "percentage"
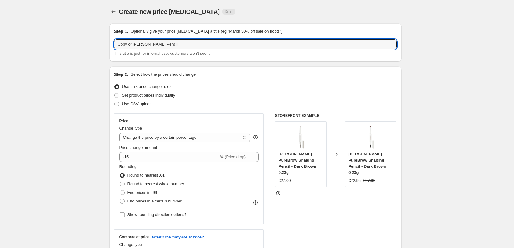
drag, startPoint x: 134, startPoint y: 43, endPoint x: 101, endPoint y: 45, distance: 33.6
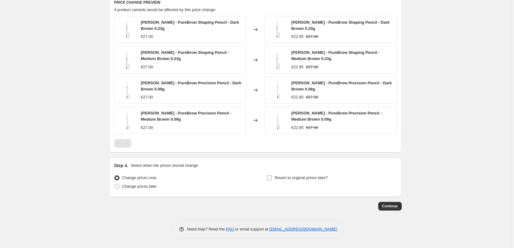
type input "[PERSON_NAME] Pencil"
click at [298, 179] on span "Revert to original prices later?" at bounding box center [301, 177] width 53 height 5
click at [272, 179] on input "Revert to original prices later?" at bounding box center [269, 177] width 5 height 5
checkbox input "true"
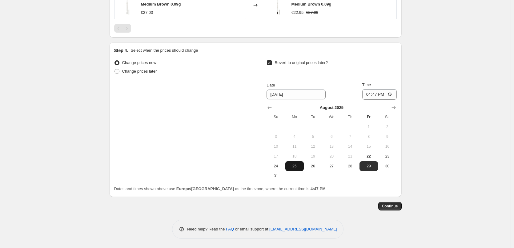
click at [301, 166] on span "25" at bounding box center [295, 166] width 14 height 5
type input "[DATE]"
click at [370, 95] on input "16:47" at bounding box center [379, 94] width 34 height 10
type input "03:00"
click at [390, 206] on span "Continue" at bounding box center [390, 206] width 16 height 5
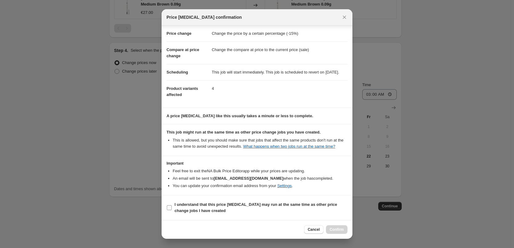
click at [193, 209] on b "I understand that this price [MEDICAL_DATA] may run at the same time as other p…" at bounding box center [256, 207] width 163 height 11
click at [172, 209] on input "I understand that this price [MEDICAL_DATA] may run at the same time as other p…" at bounding box center [169, 207] width 5 height 5
checkbox input "true"
click at [343, 232] on span "Confirm" at bounding box center [337, 229] width 14 height 5
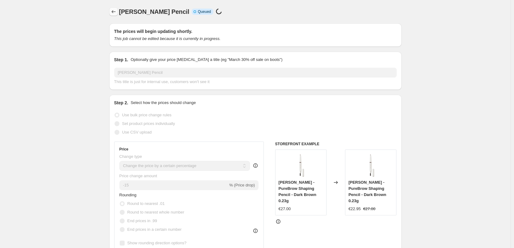
click at [116, 14] on icon "Price change jobs" at bounding box center [114, 12] width 6 height 6
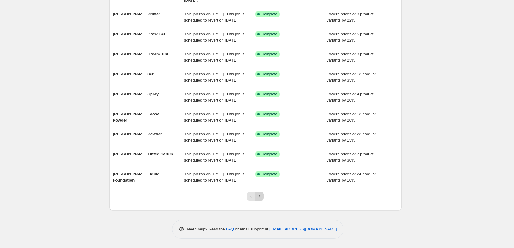
click at [262, 195] on icon "Next" at bounding box center [259, 196] width 6 height 6
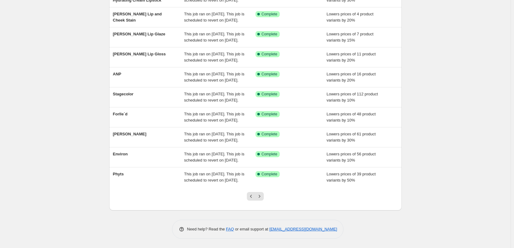
click at [262, 195] on icon "Next" at bounding box center [259, 196] width 6 height 6
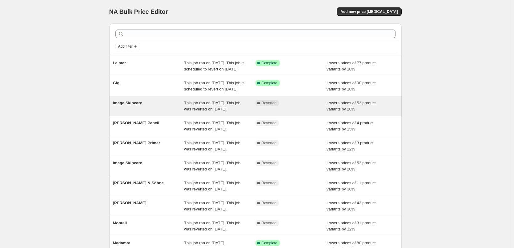
click at [147, 116] on div "Image Skincare This job ran on August 21, 2025. This job was reverted on August…" at bounding box center [255, 106] width 292 height 20
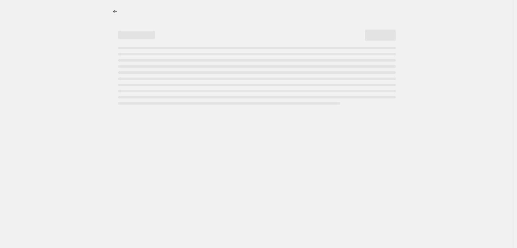
select select "percentage"
select select "remove"
select select "vendor"
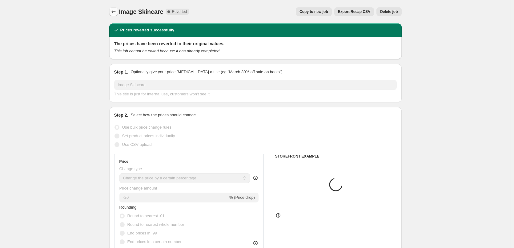
click at [112, 9] on icon "Price change jobs" at bounding box center [114, 12] width 6 height 6
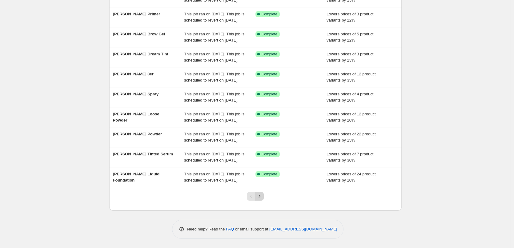
click at [264, 199] on button "Next" at bounding box center [259, 196] width 9 height 9
